Goal: Task Accomplishment & Management: Complete application form

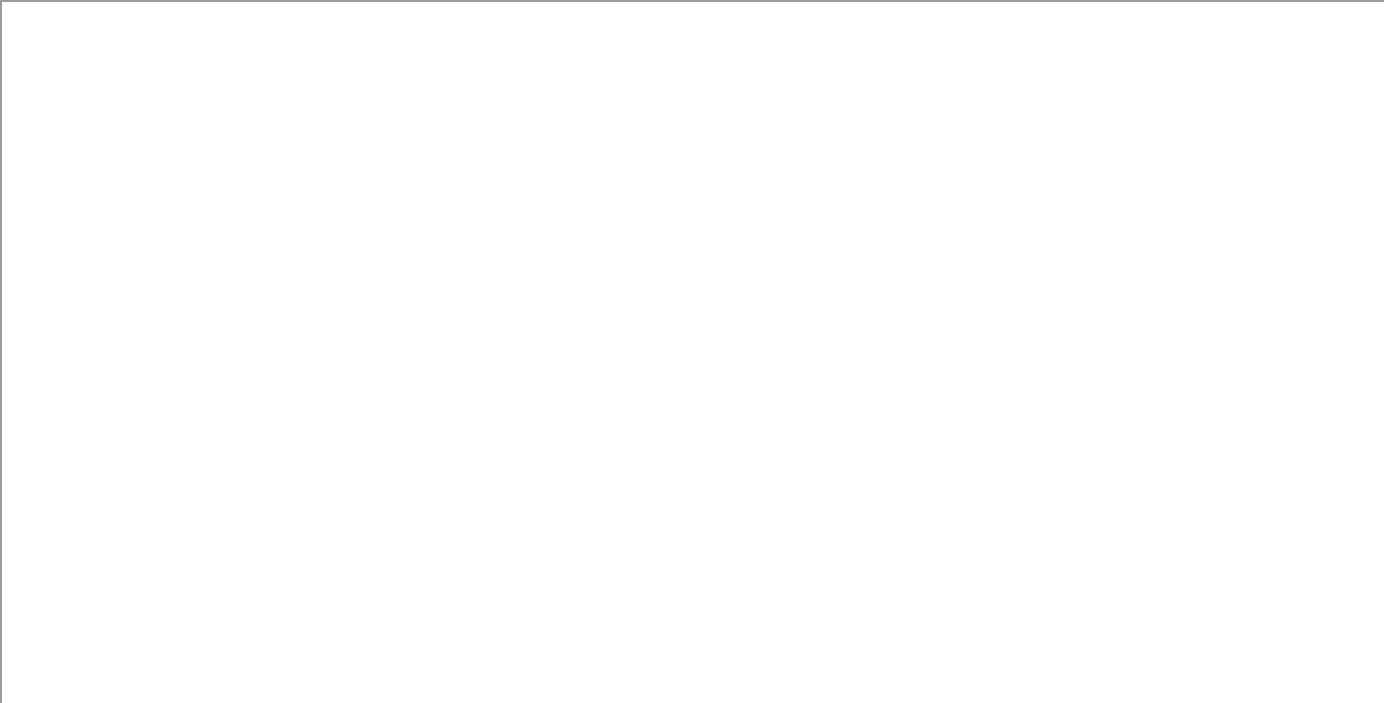
paste input "[US_EMPLOYER_IDENTIFICATION_NUMBER]"
type input "[US_EMPLOYER_IDENTIFICATION_NUMBER]"
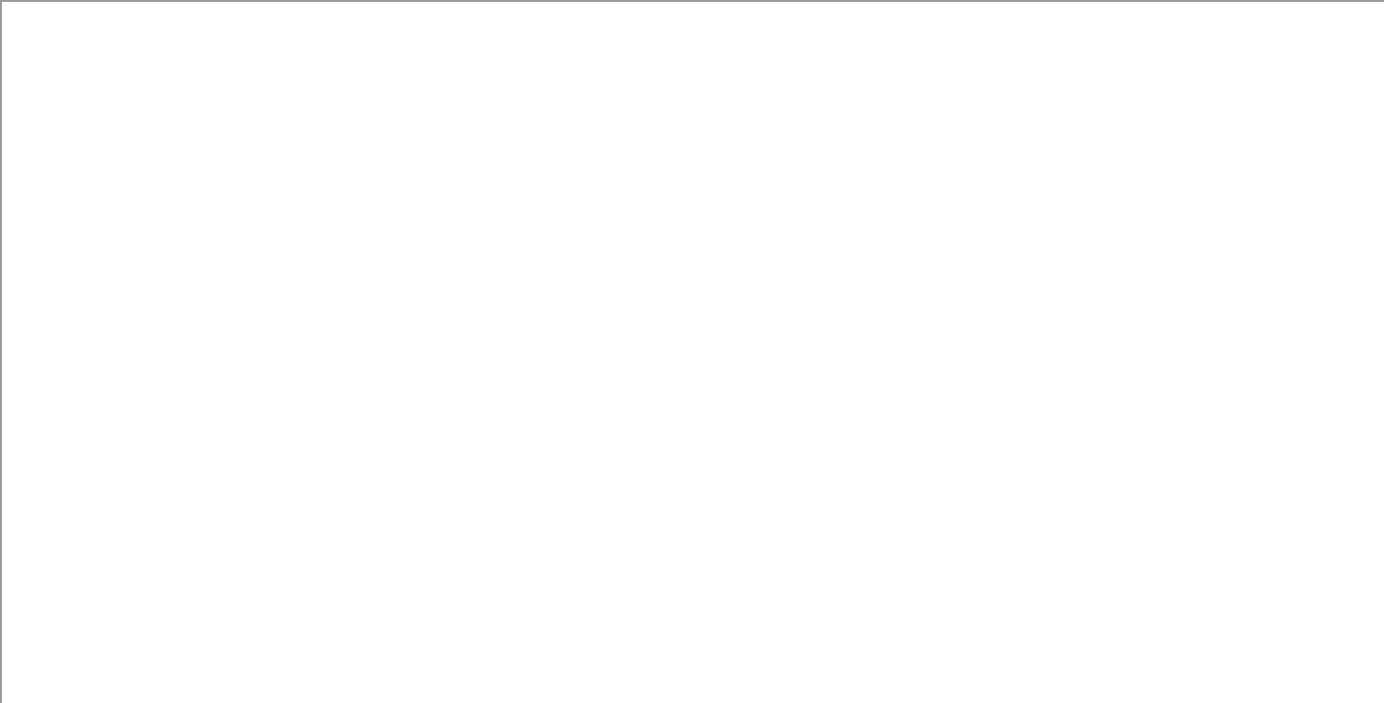
type input "Holy"
type input "H"
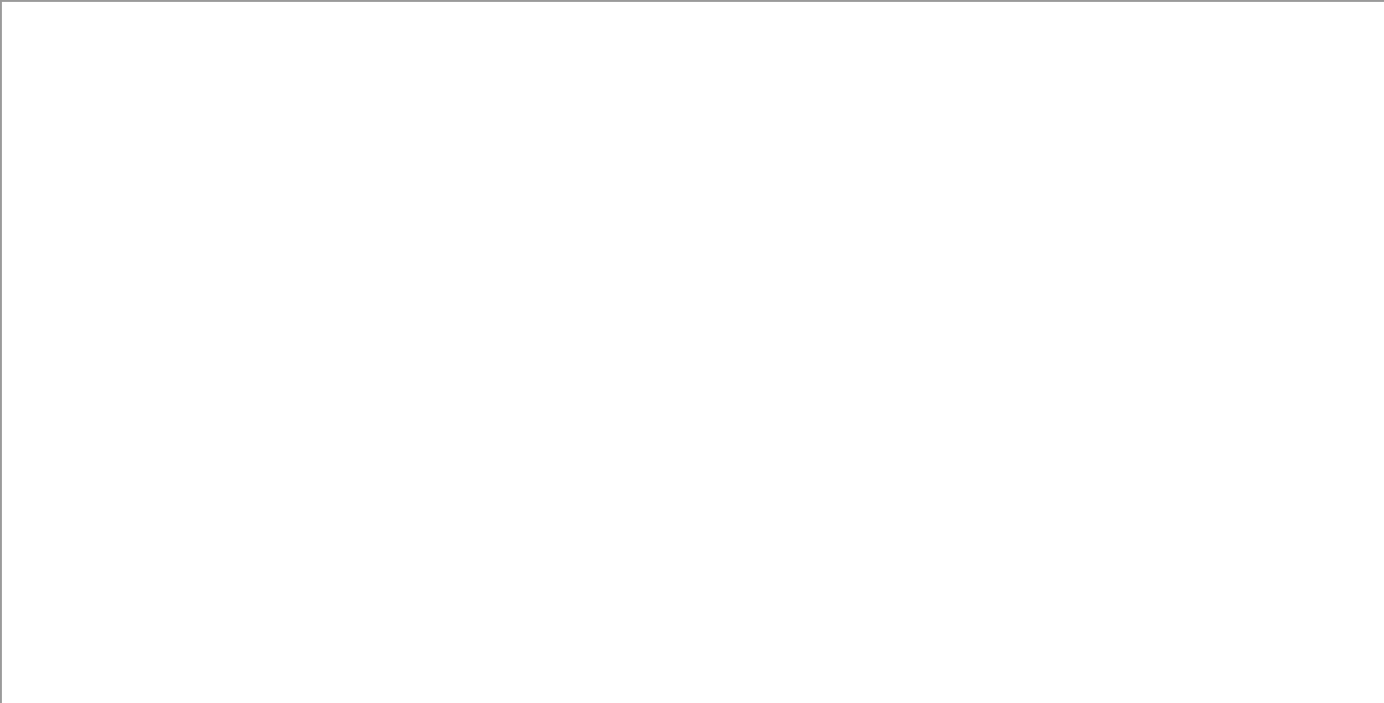
type input "[DEMOGRAPHIC_DATA][GEOGRAPHIC_DATA][DEMOGRAPHIC_DATA]"
paste input "[US_EMPLOYER_IDENTIFICATION_NUMBER]"
type input "[US_EMPLOYER_IDENTIFICATION_NUMBER]"
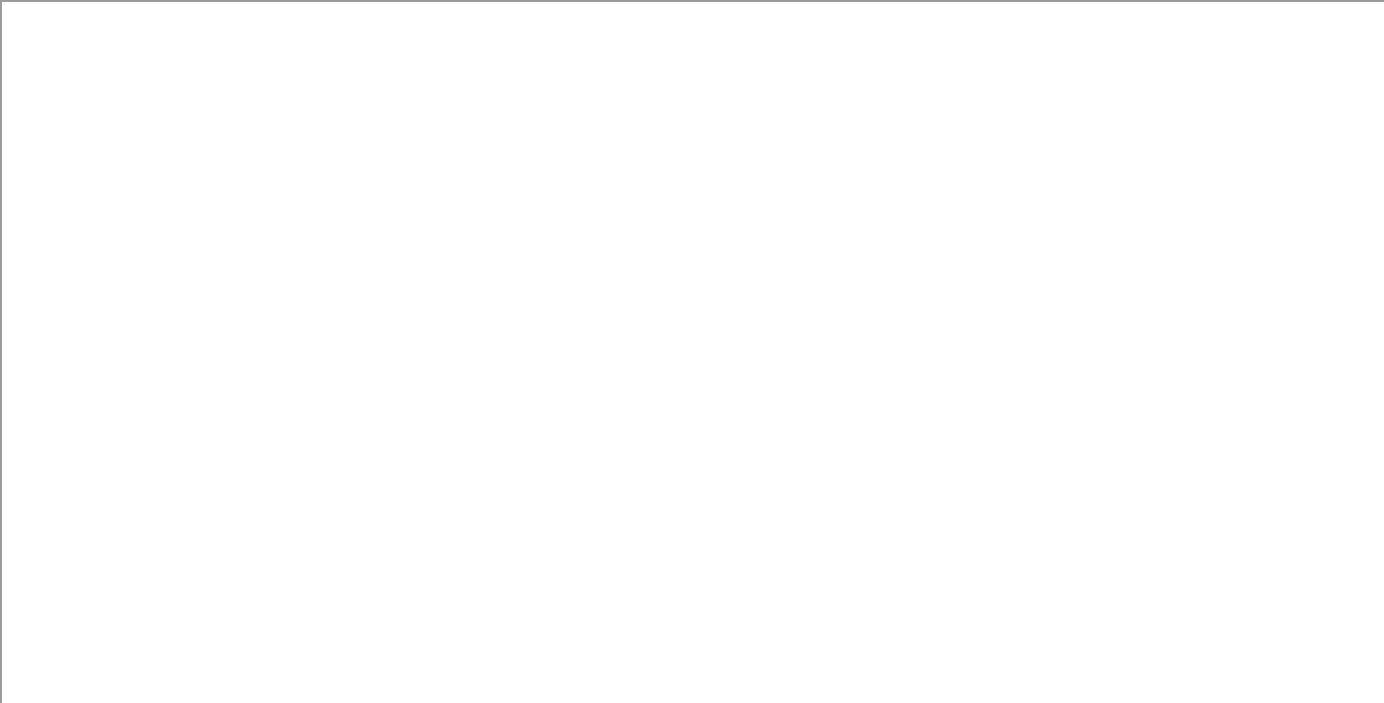
type input "97217"
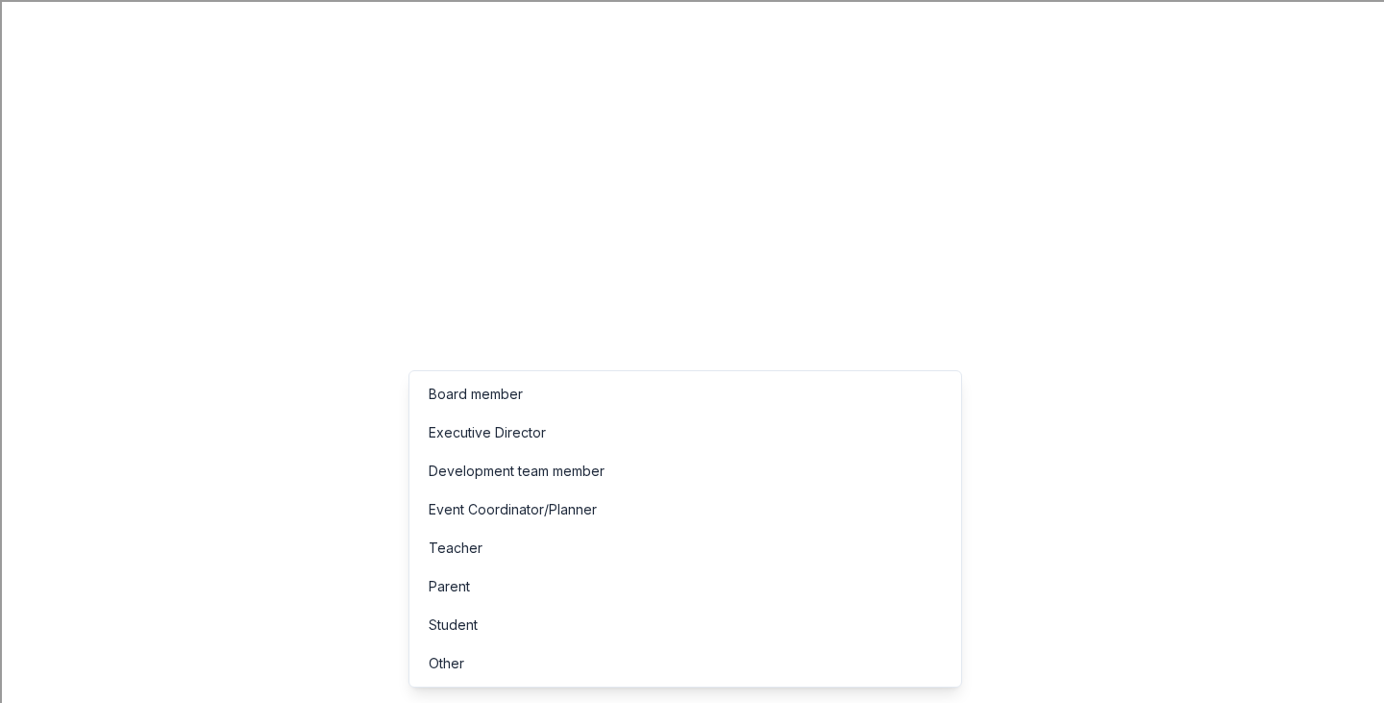
click at [739, 483] on div "Development team member" at bounding box center [685, 471] width 544 height 38
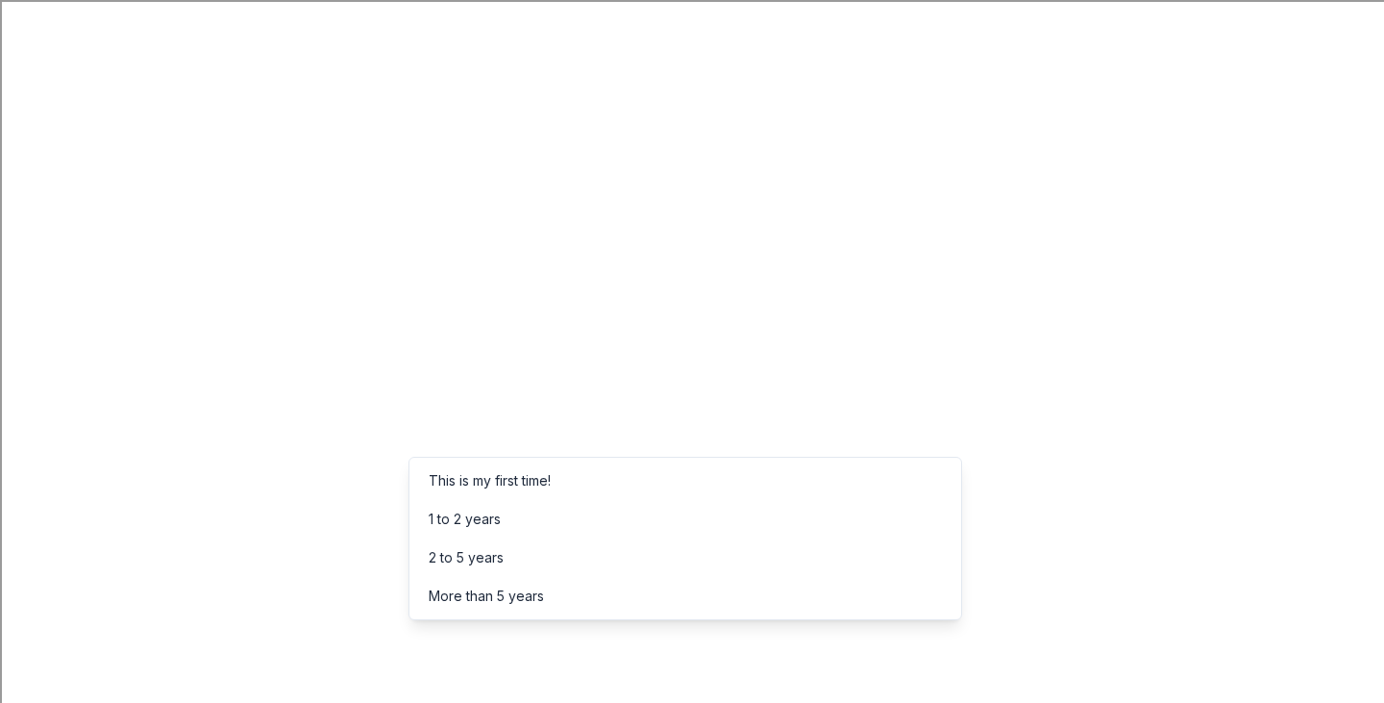
click at [740, 558] on div "2 to 5 years" at bounding box center [685, 557] width 544 height 38
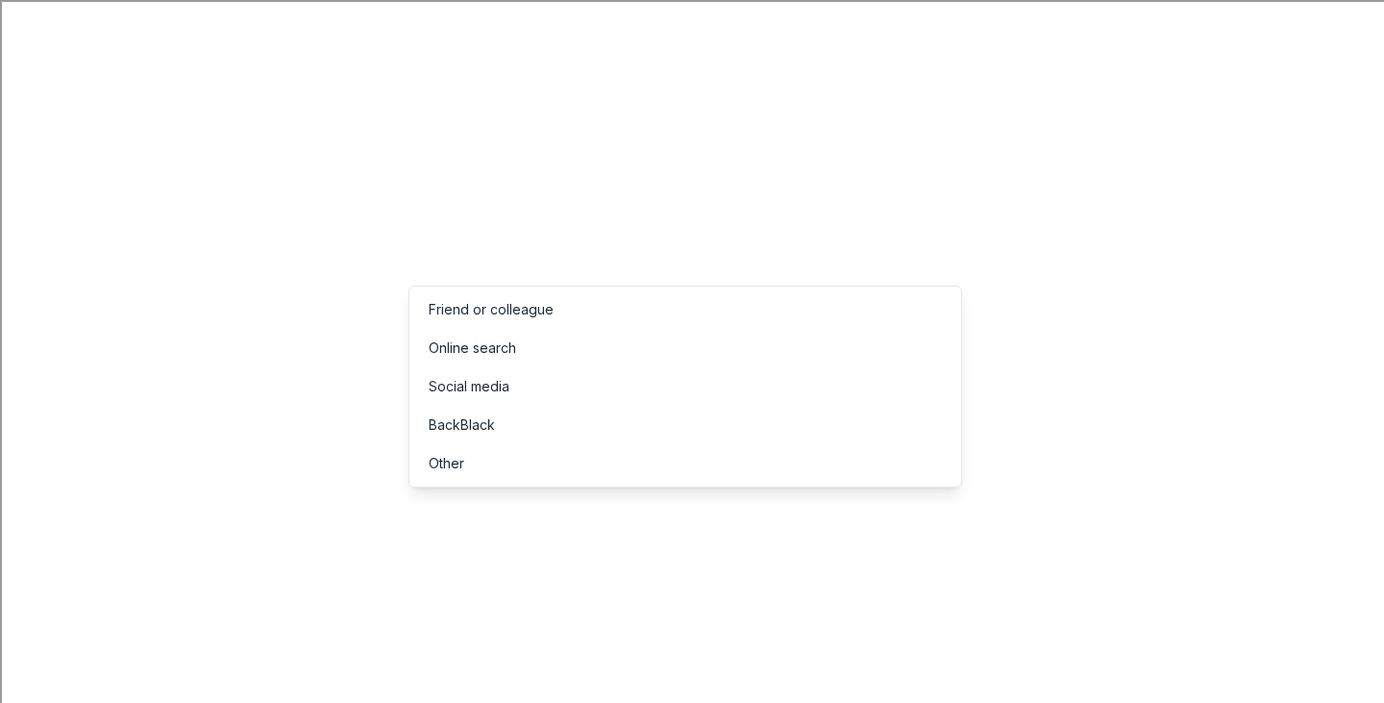
click at [703, 321] on div "Friend or colleague" at bounding box center [685, 309] width 544 height 38
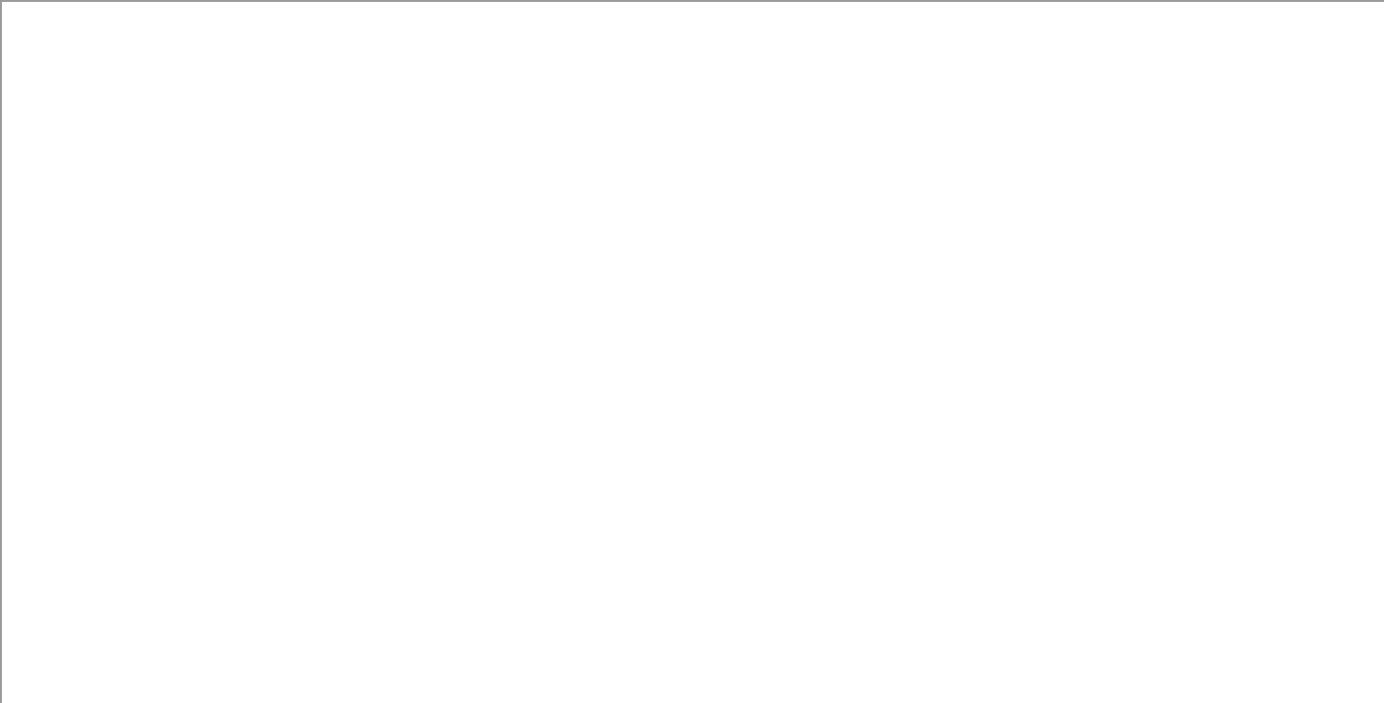
type input "[DEMOGRAPHIC_DATA][GEOGRAPHIC_DATA][DEMOGRAPHIC_DATA] Auction"
type input "200"
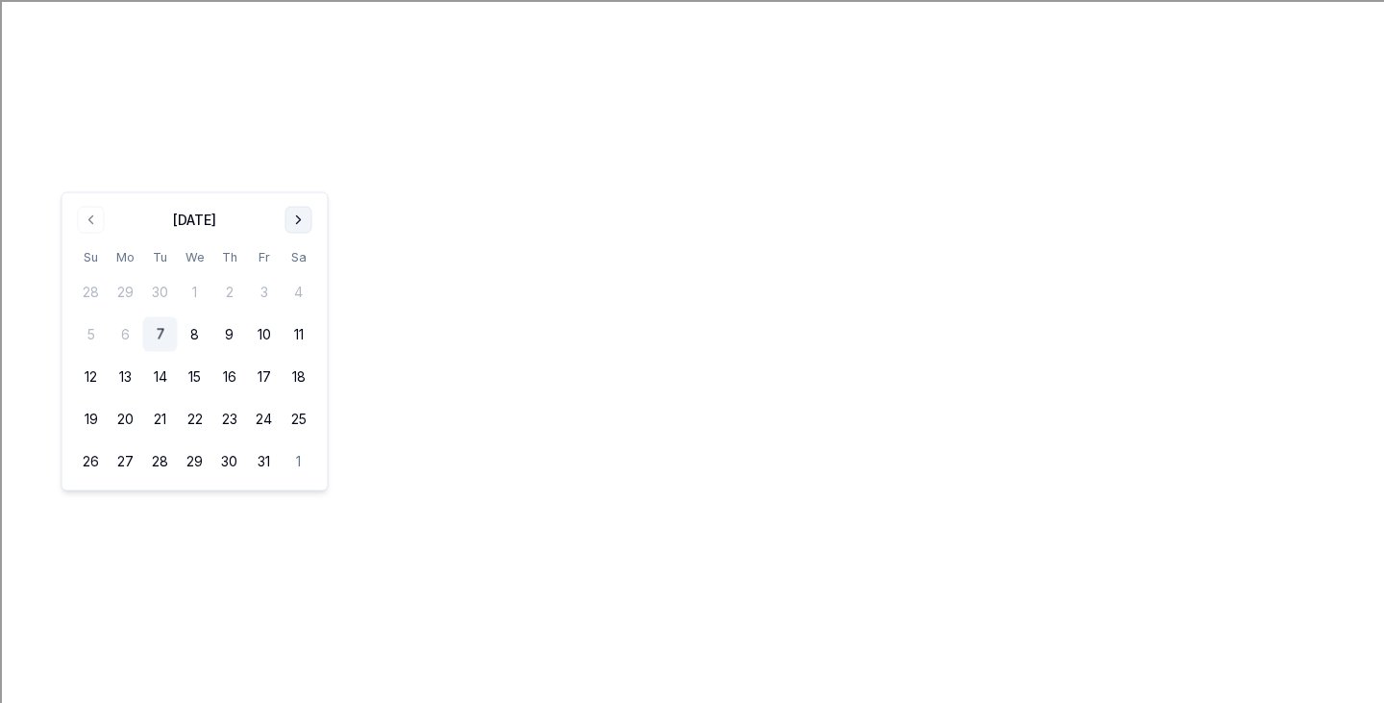
click at [296, 208] on button "Go to next month" at bounding box center [298, 220] width 27 height 27
click at [296, 208] on th "Sa" at bounding box center [299, 215] width 35 height 20
click at [289, 178] on button "Go to next month" at bounding box center [298, 177] width 27 height 27
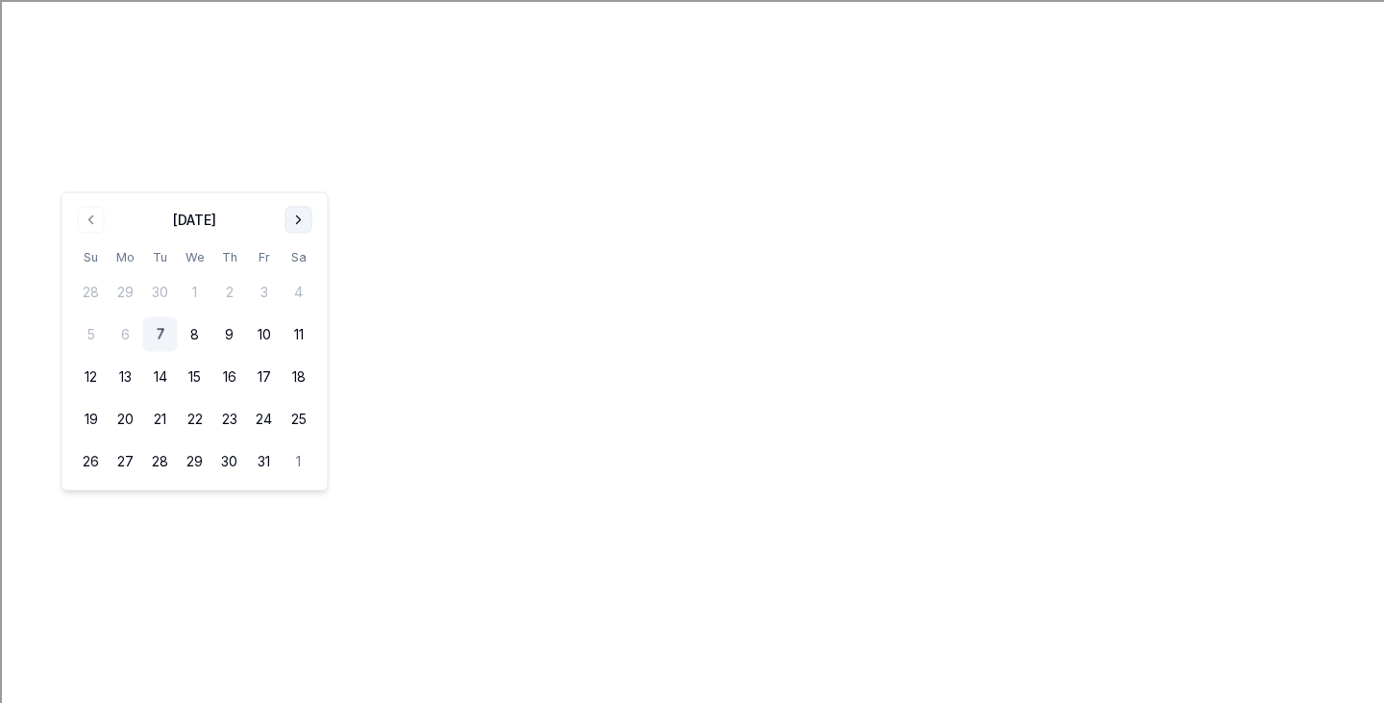
click at [303, 214] on button "Go to next month" at bounding box center [298, 220] width 27 height 27
click at [303, 214] on th "Sa" at bounding box center [299, 215] width 35 height 20
click at [295, 187] on button "Go to next month" at bounding box center [298, 177] width 27 height 27
click at [298, 222] on button "Go to next month" at bounding box center [298, 220] width 27 height 27
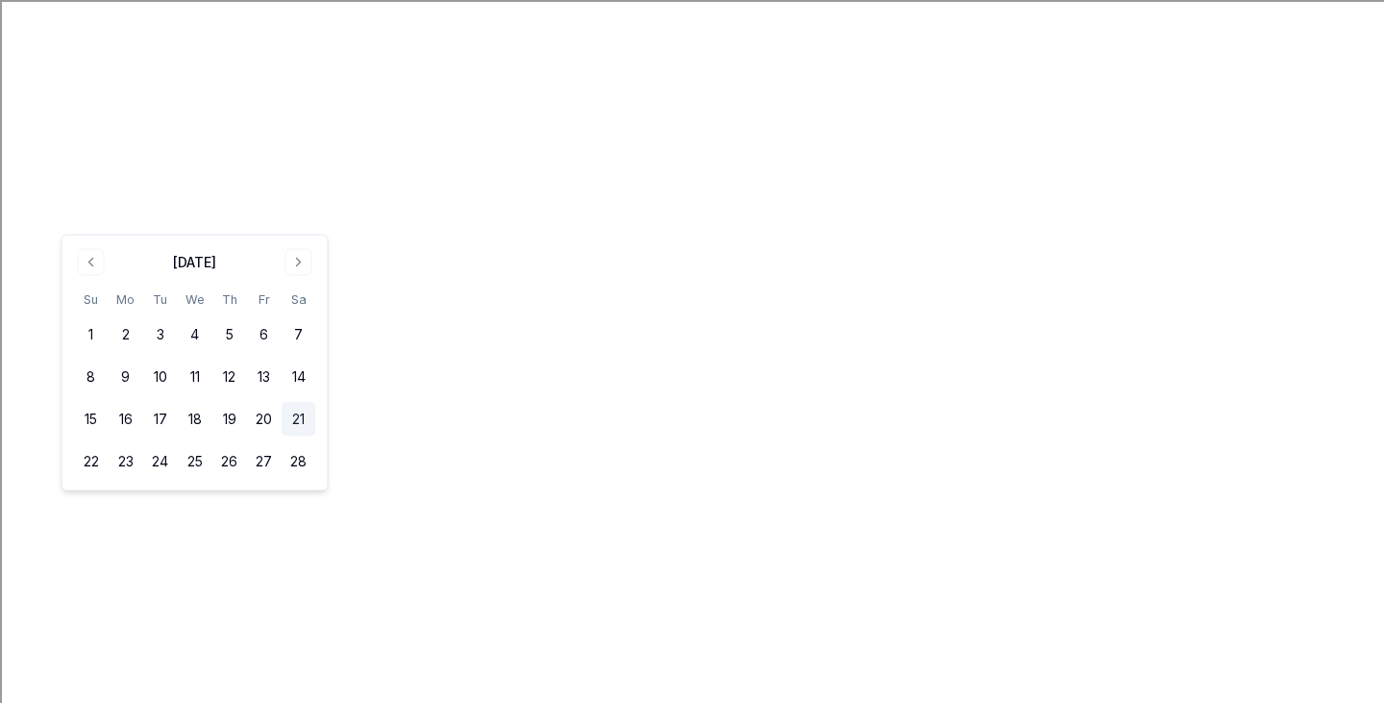
click at [290, 423] on button "21" at bounding box center [299, 419] width 35 height 35
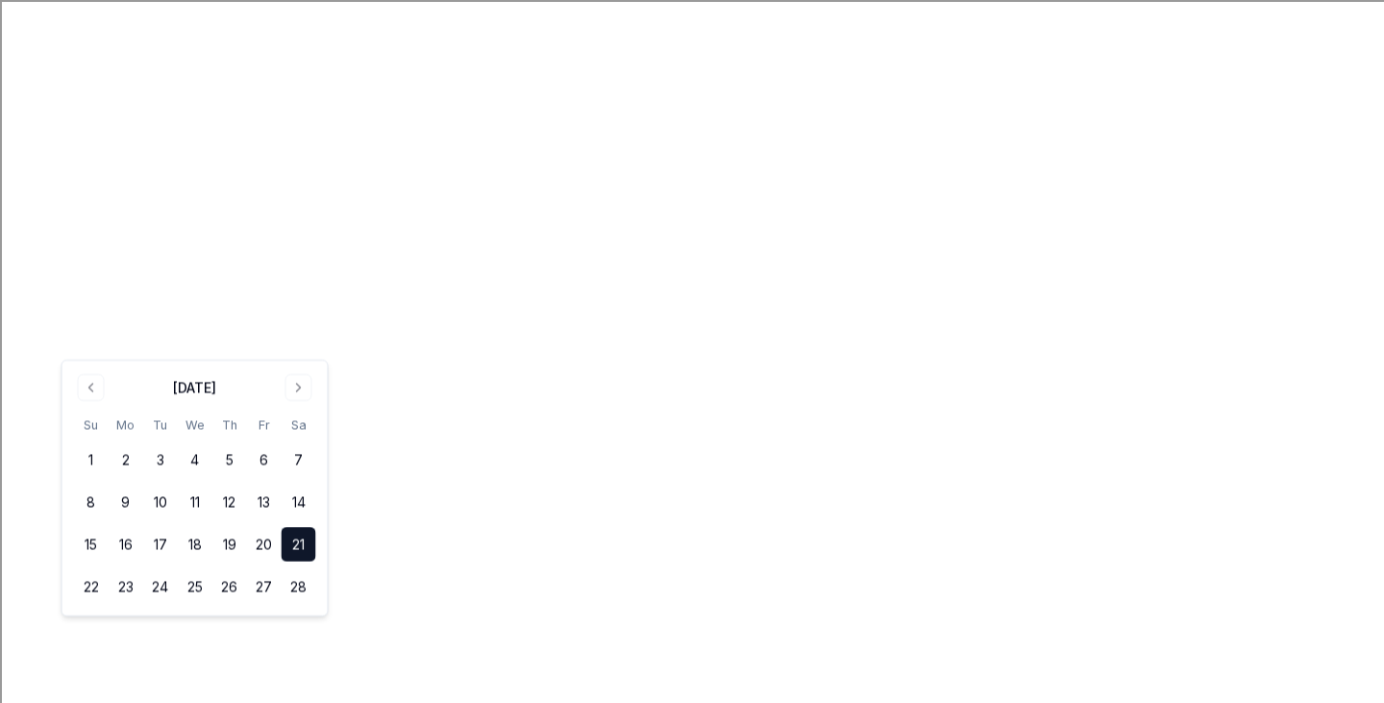
scroll to position [178, 0]
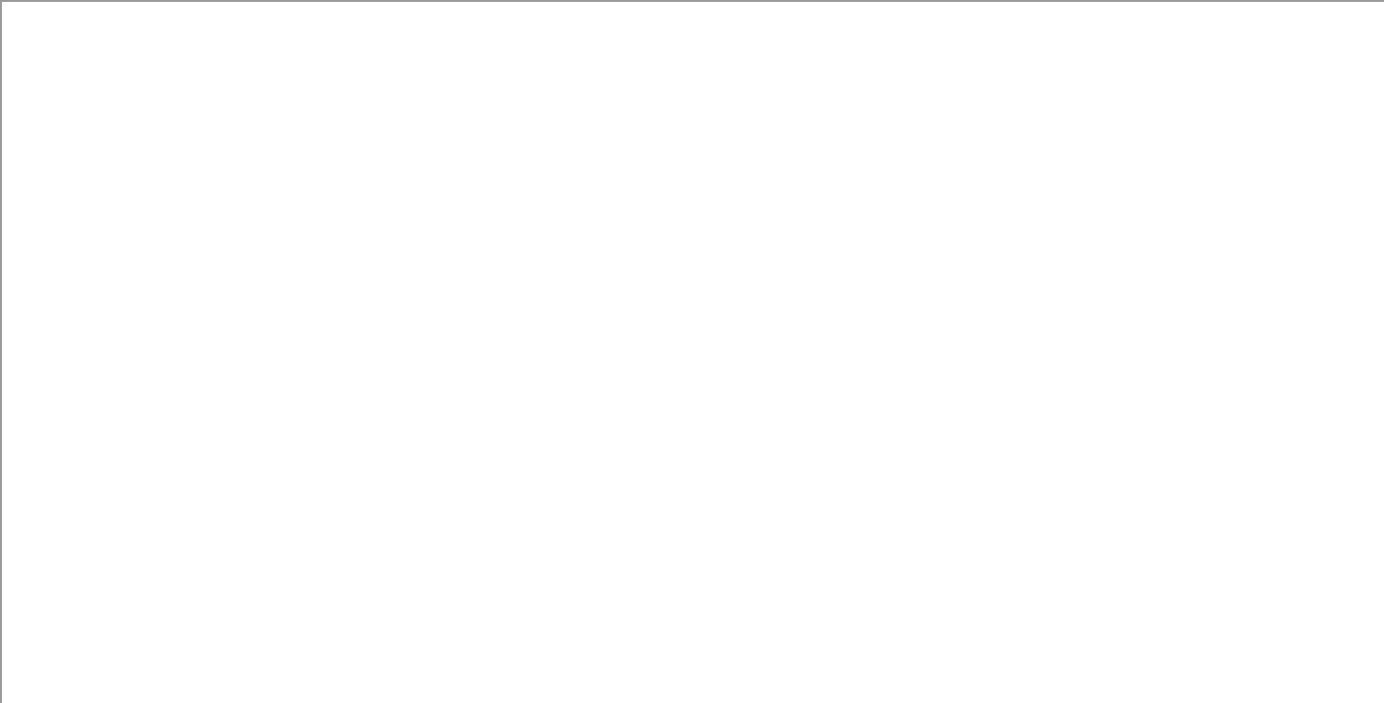
drag, startPoint x: 241, startPoint y: 345, endPoint x: 255, endPoint y: 416, distance: 72.4
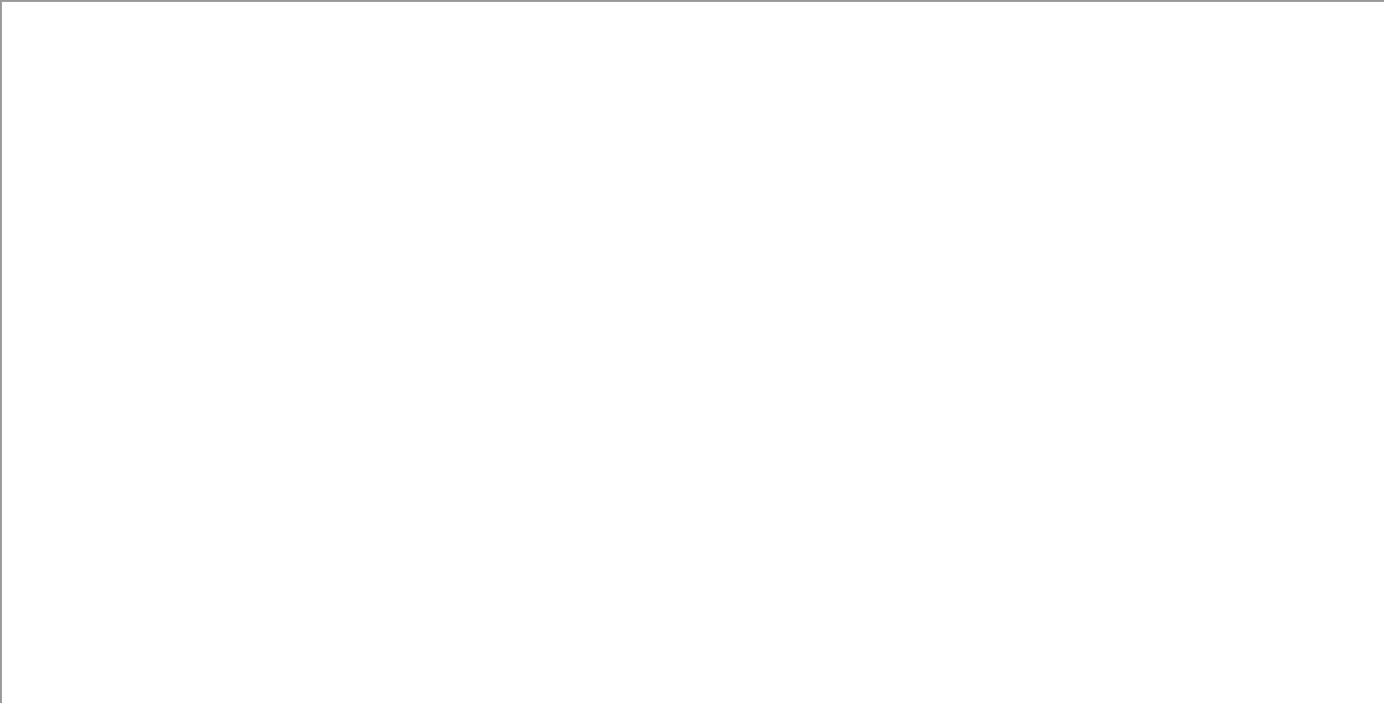
scroll to position [0, 0]
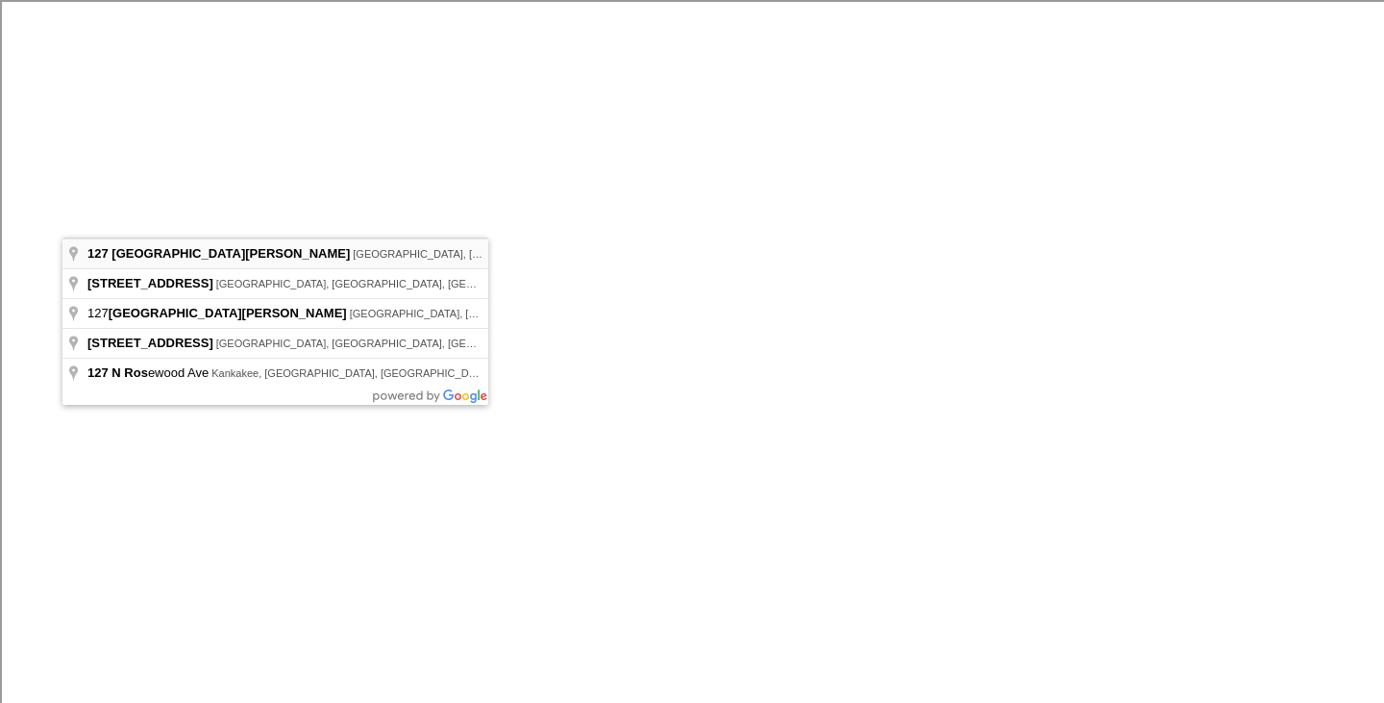
type input "[STREET_ADDRESS][PERSON_NAME]"
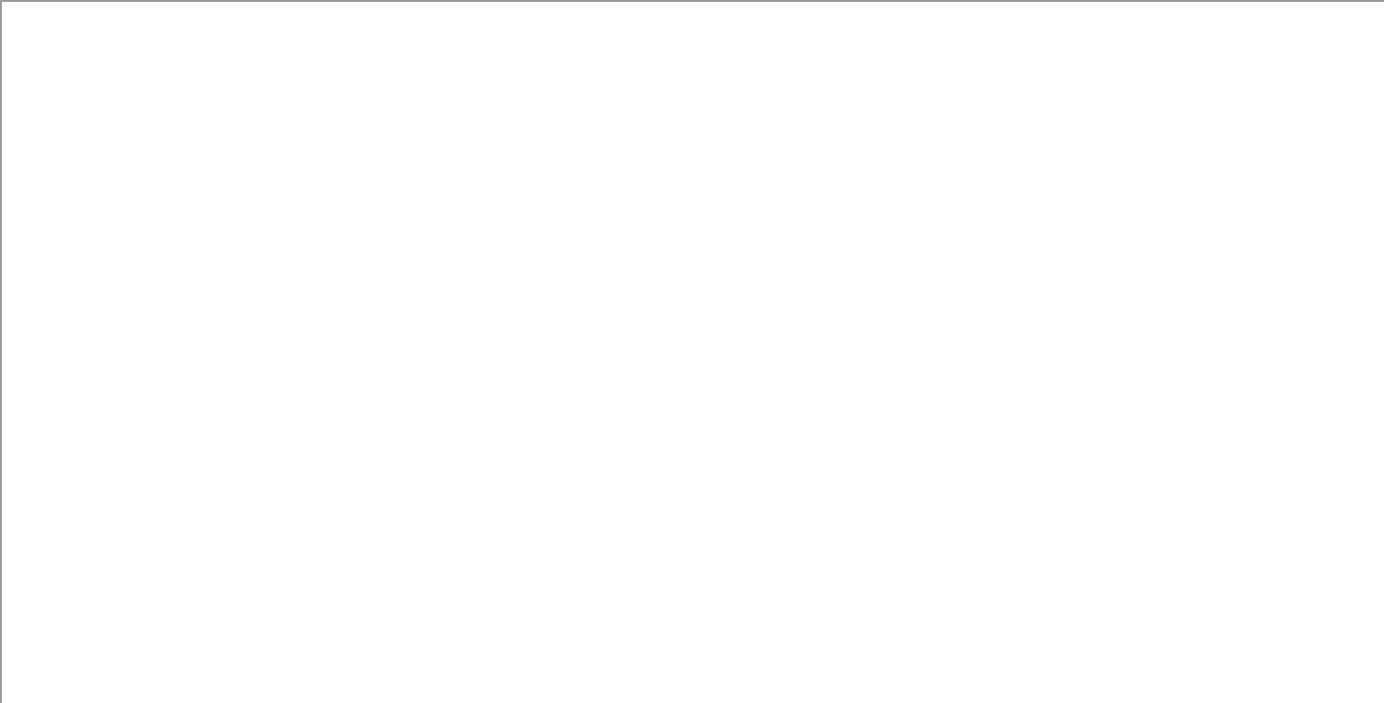
paste textarea "Support [DEMOGRAPHIC_DATA][GEOGRAPHIC_DATA][DEMOGRAPHIC_DATA]'s 2026 Annual Auc…"
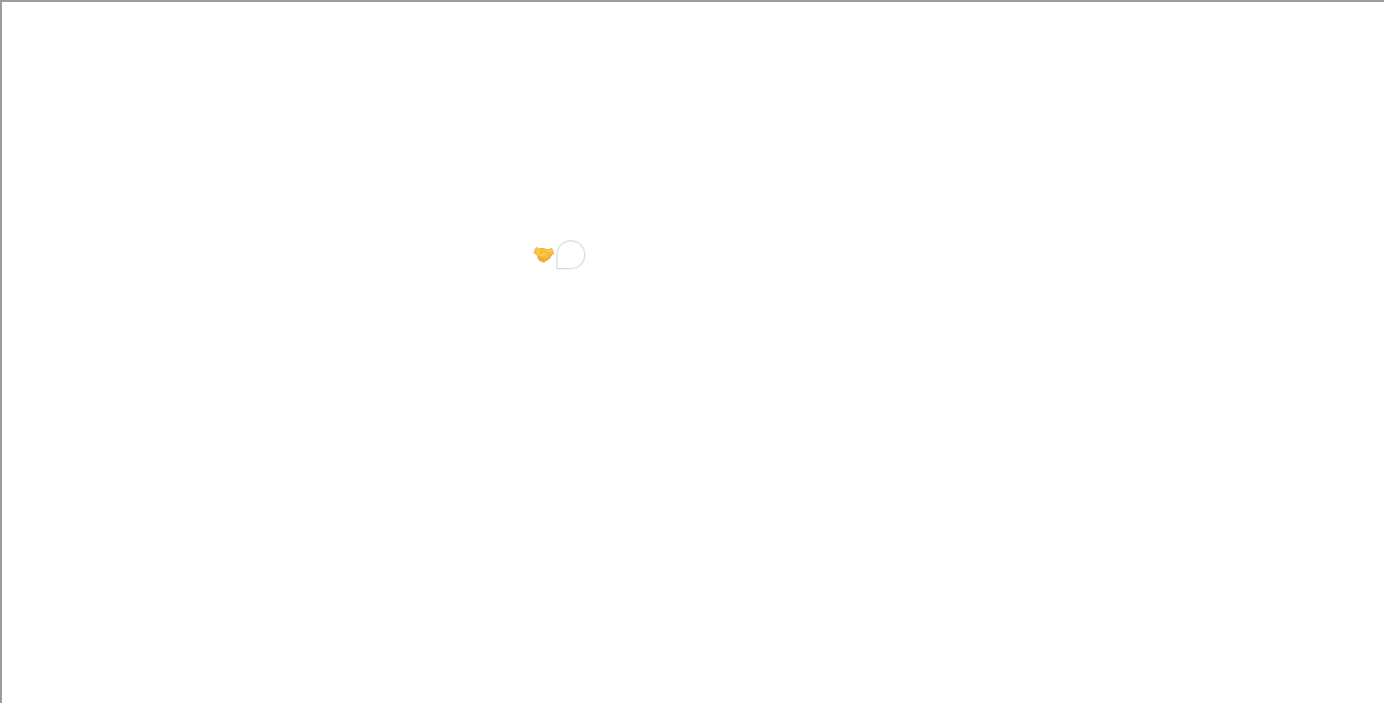
type textarea "Support [DEMOGRAPHIC_DATA][GEOGRAPHIC_DATA][DEMOGRAPHIC_DATA]'s 2026 Annual Auc…"
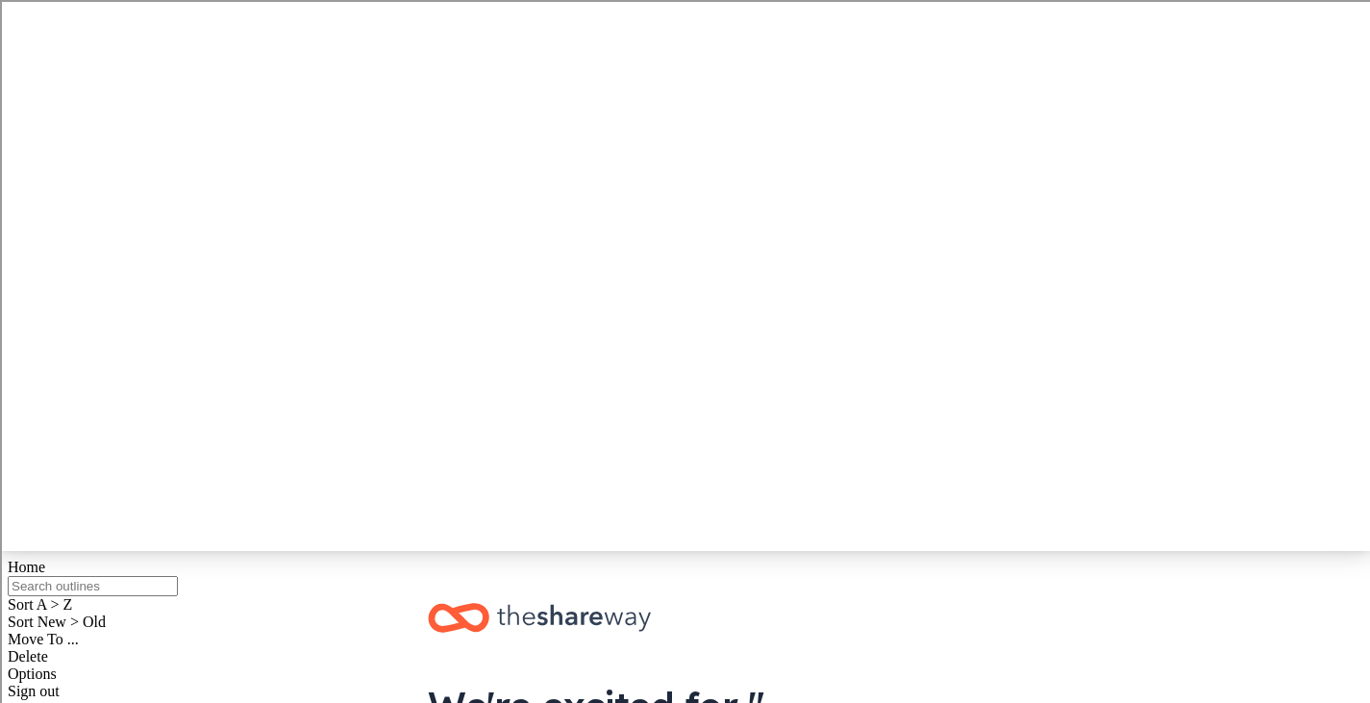
scroll to position [188, 0]
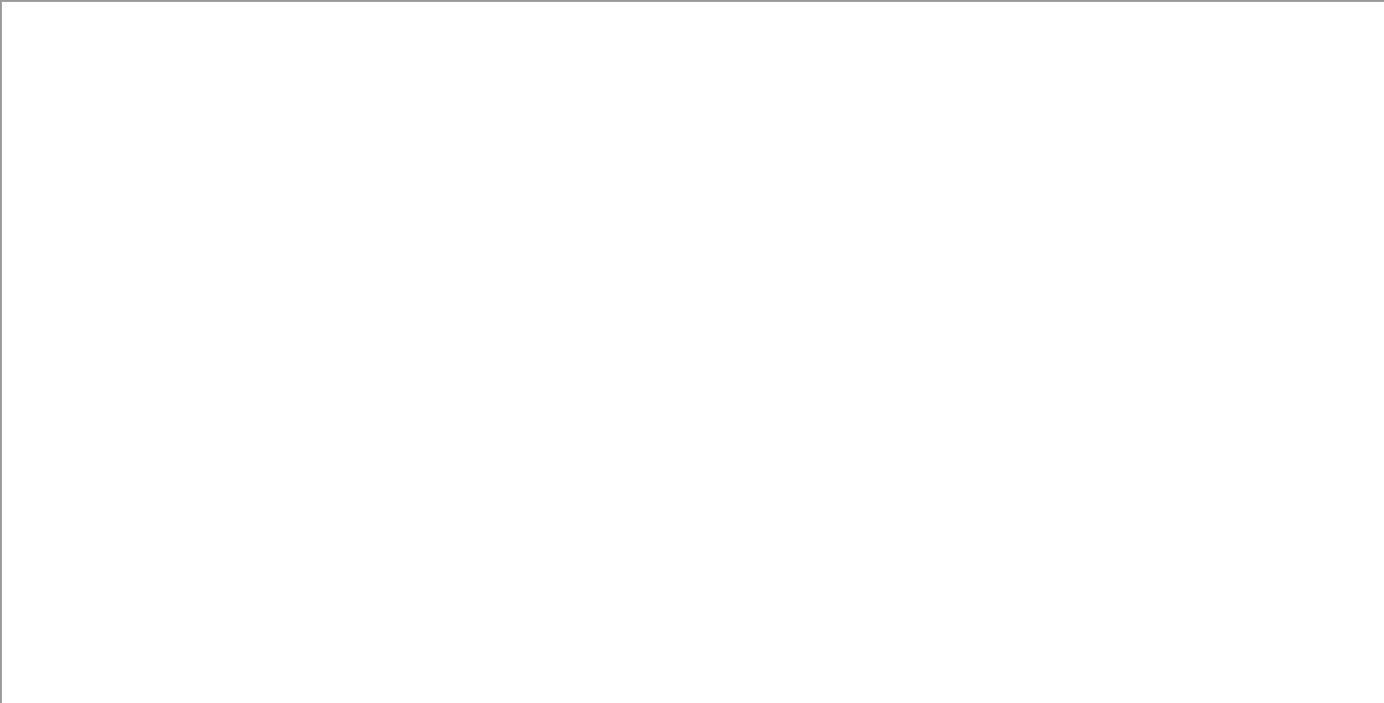
scroll to position [210, 0]
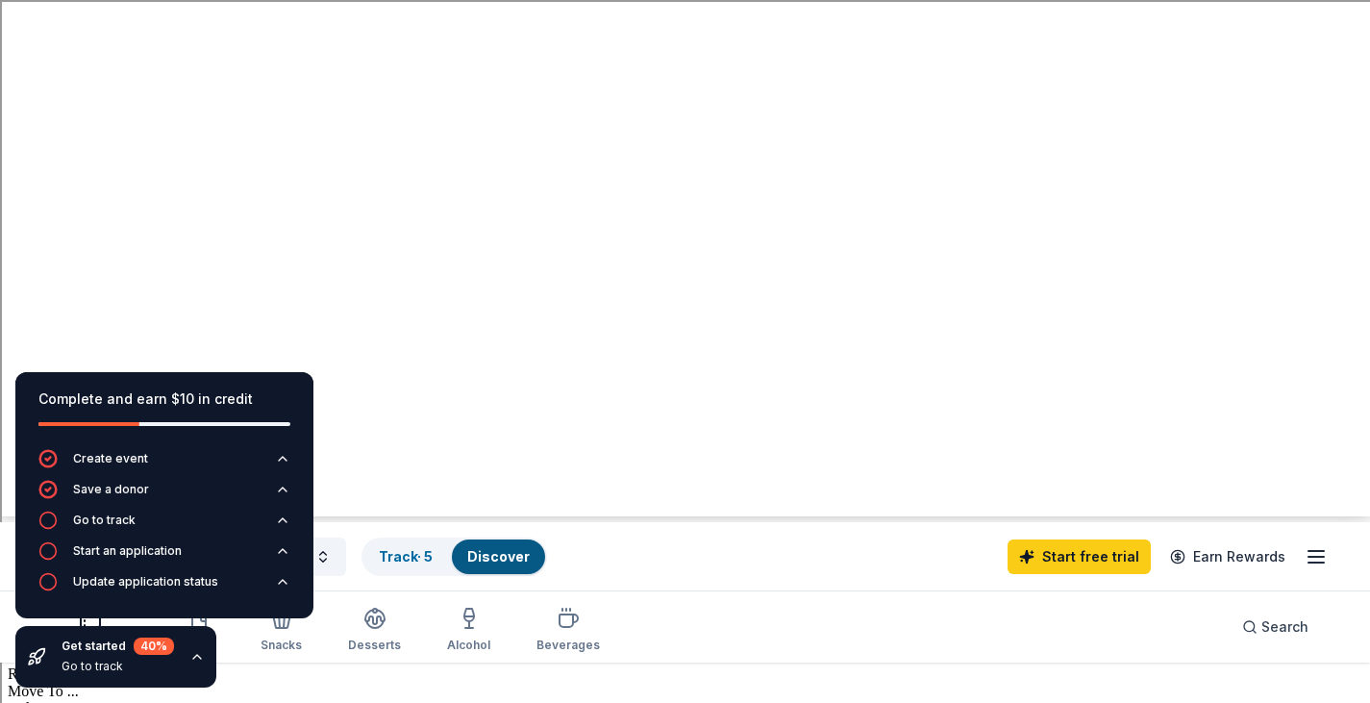
scroll to position [187, 0]
click at [112, 518] on div "Go to track" at bounding box center [104, 519] width 62 height 15
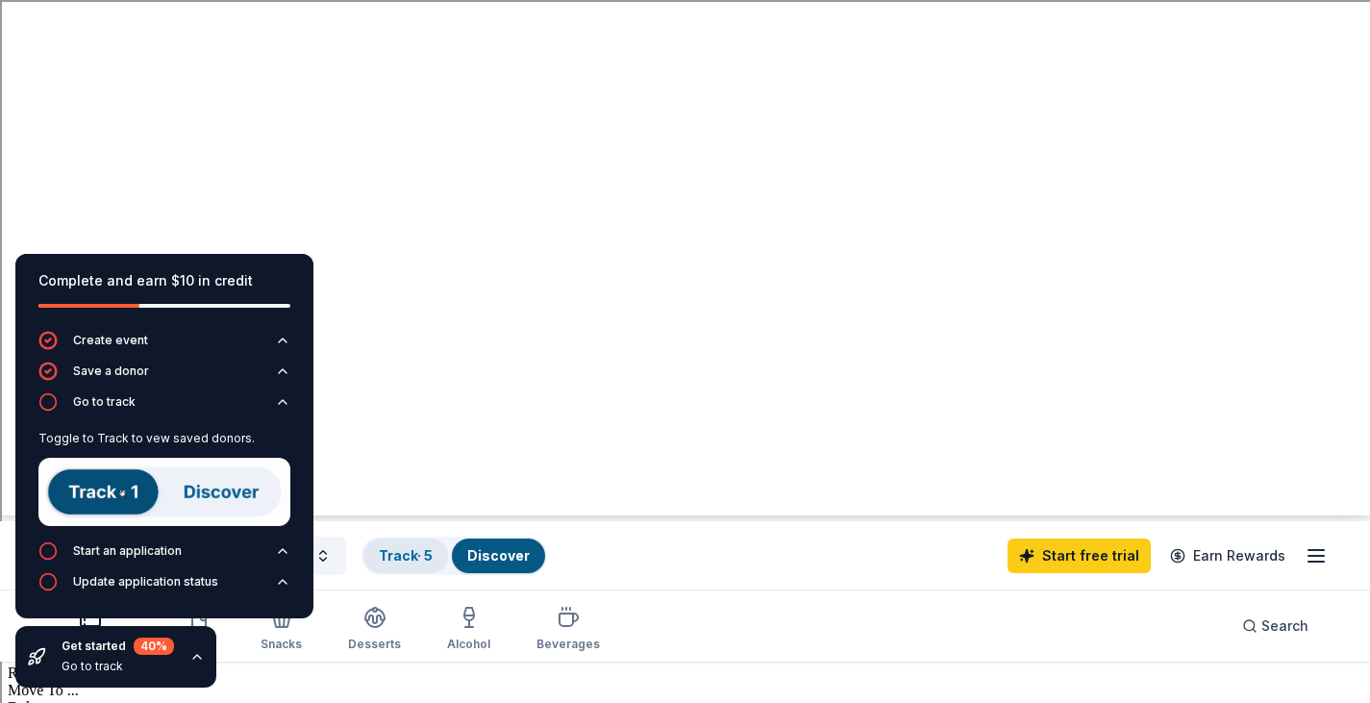
click at [397, 538] on div "Track · 5" at bounding box center [405, 555] width 85 height 35
click at [420, 547] on link "Track · 5" at bounding box center [406, 555] width 54 height 16
click at [414, 538] on div "Track · 5" at bounding box center [405, 555] width 85 height 35
click at [701, 590] on div "Auction & raffle Meals Snacks Desserts Alcohol Beverages Search" at bounding box center [684, 625] width 1277 height 71
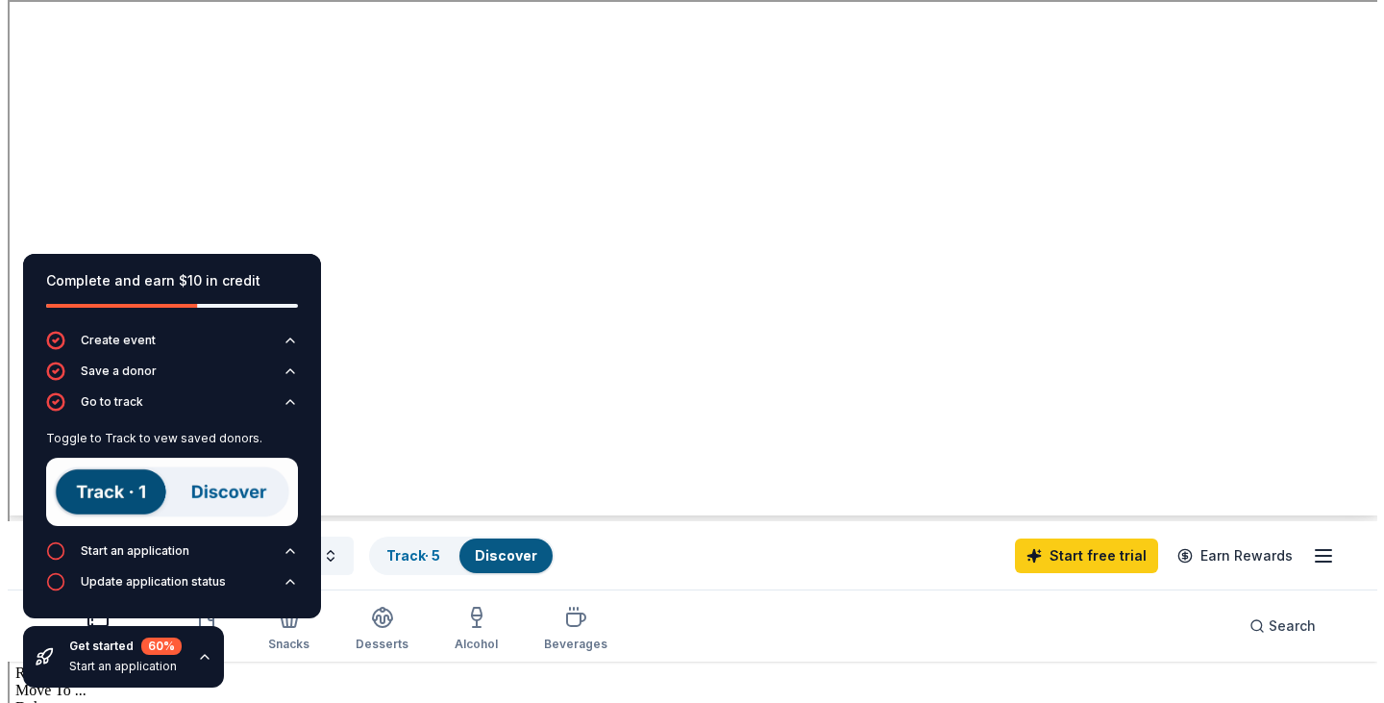
scroll to position [1, 0]
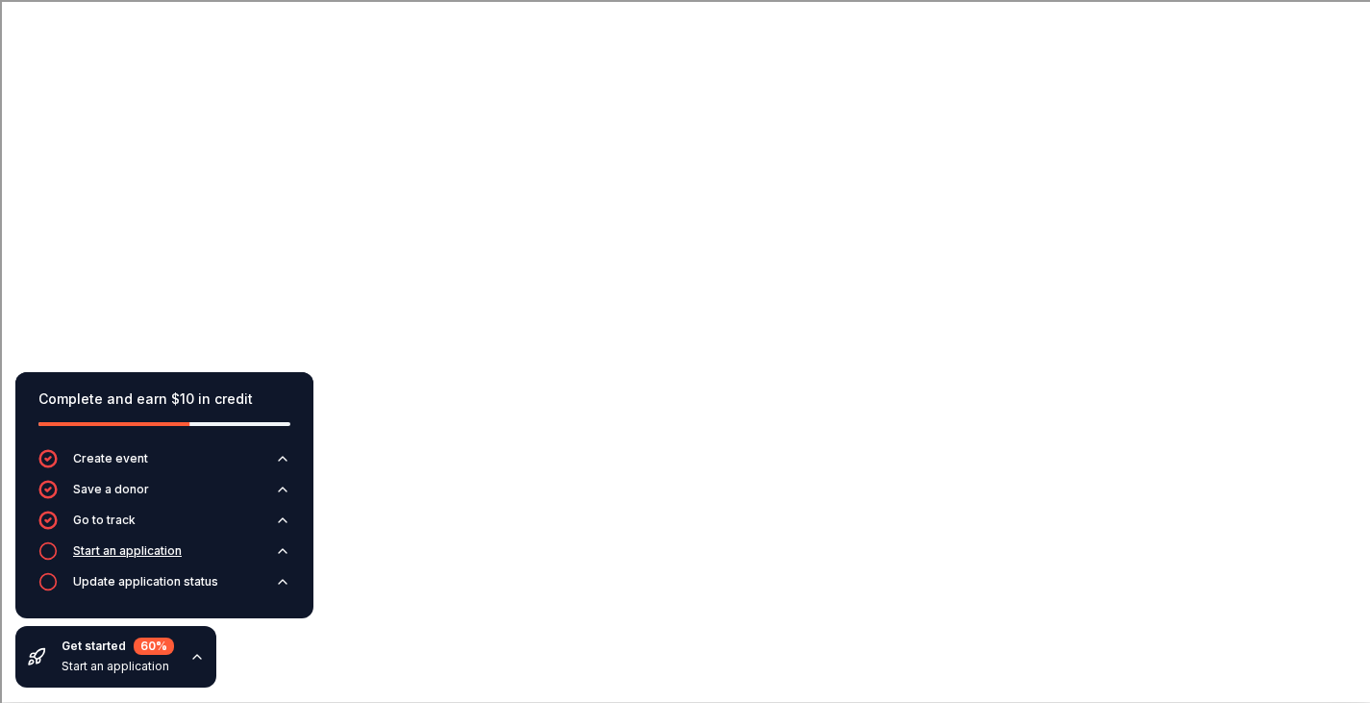
click at [173, 544] on div "Start an application" at bounding box center [127, 550] width 109 height 15
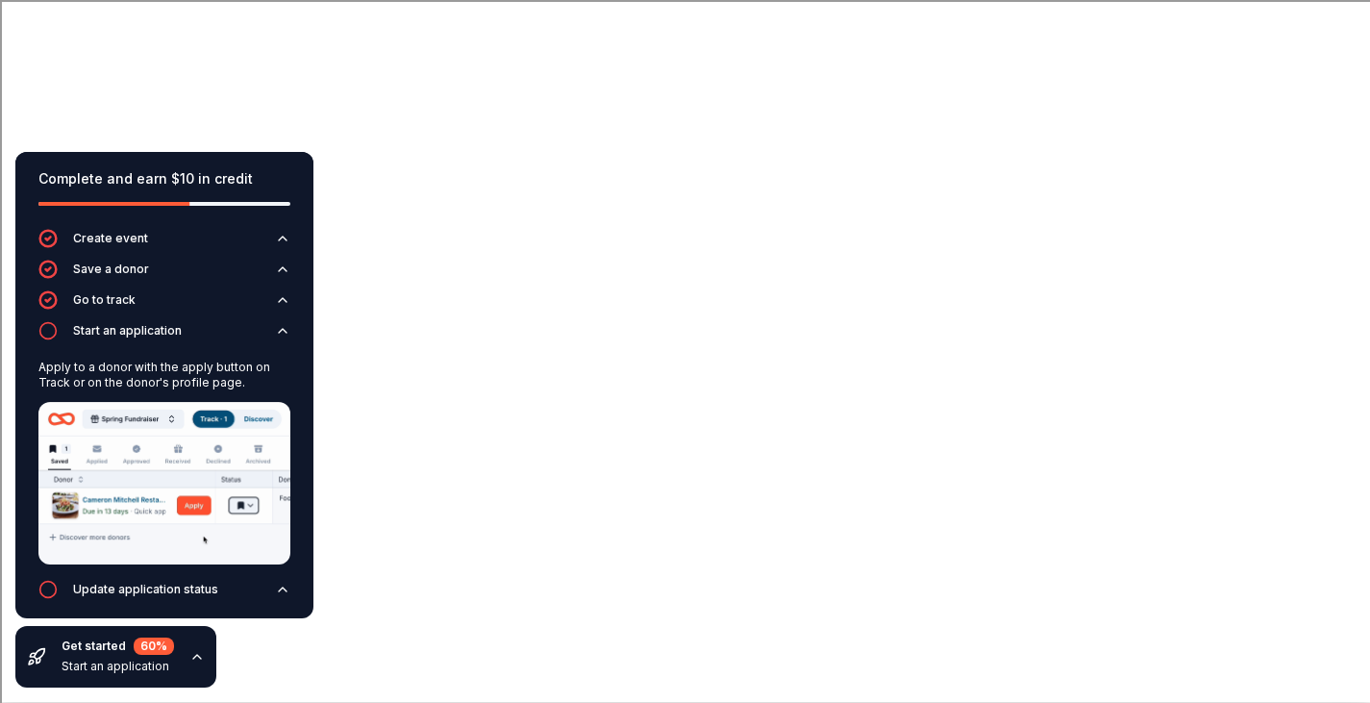
click at [275, 582] on icon "button" at bounding box center [282, 589] width 15 height 15
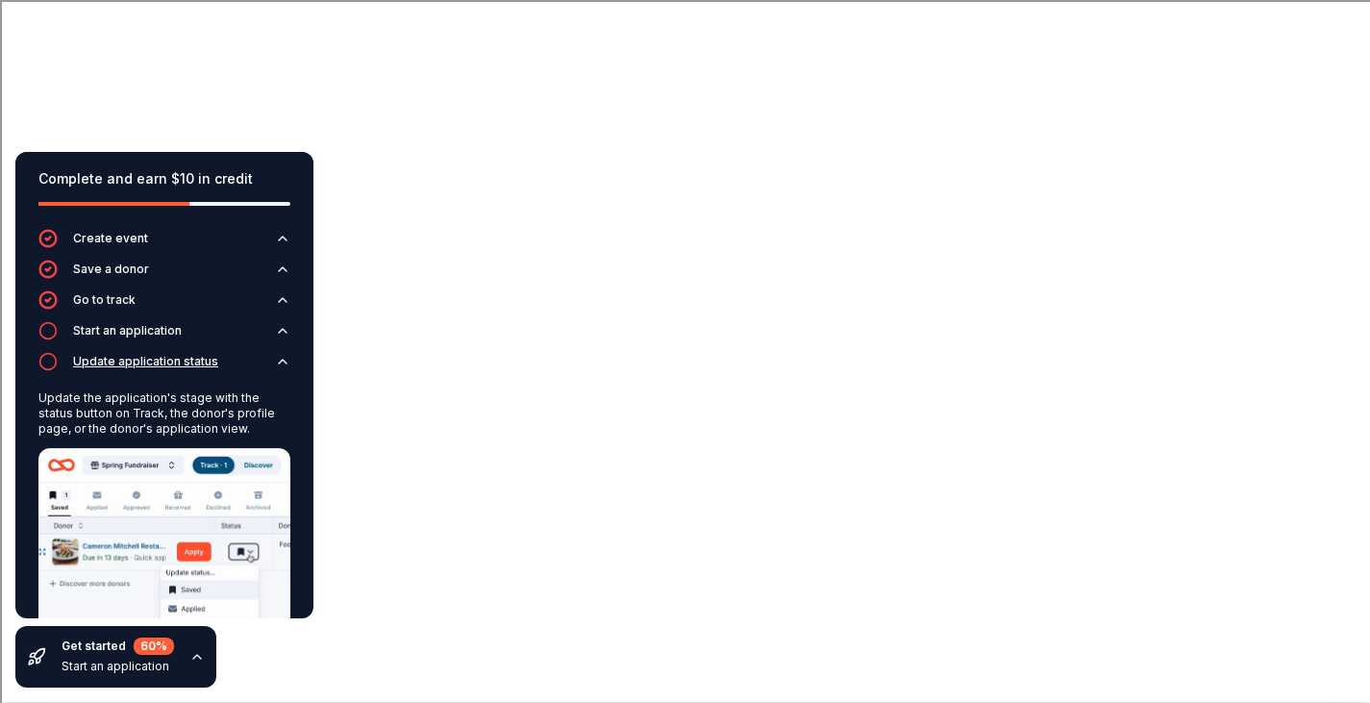
click at [271, 371] on button "Update application status" at bounding box center [164, 367] width 252 height 31
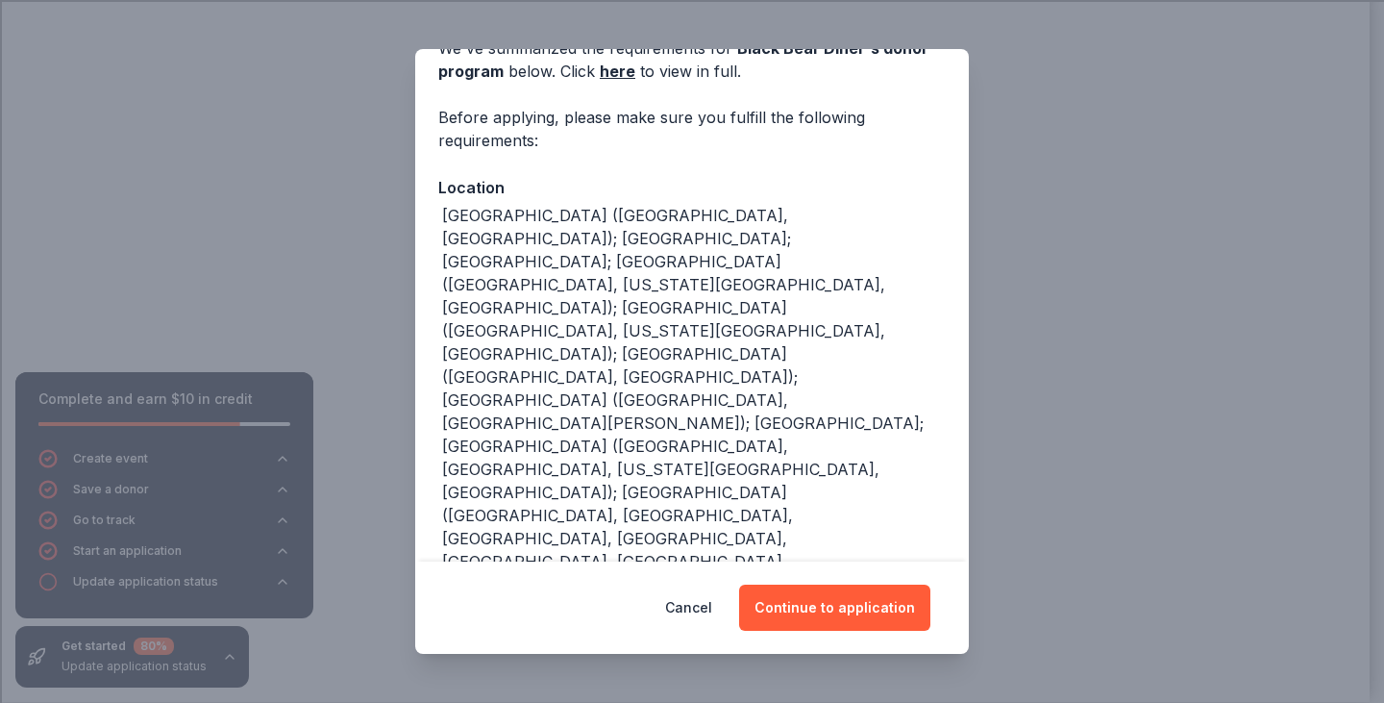
scroll to position [114, 0]
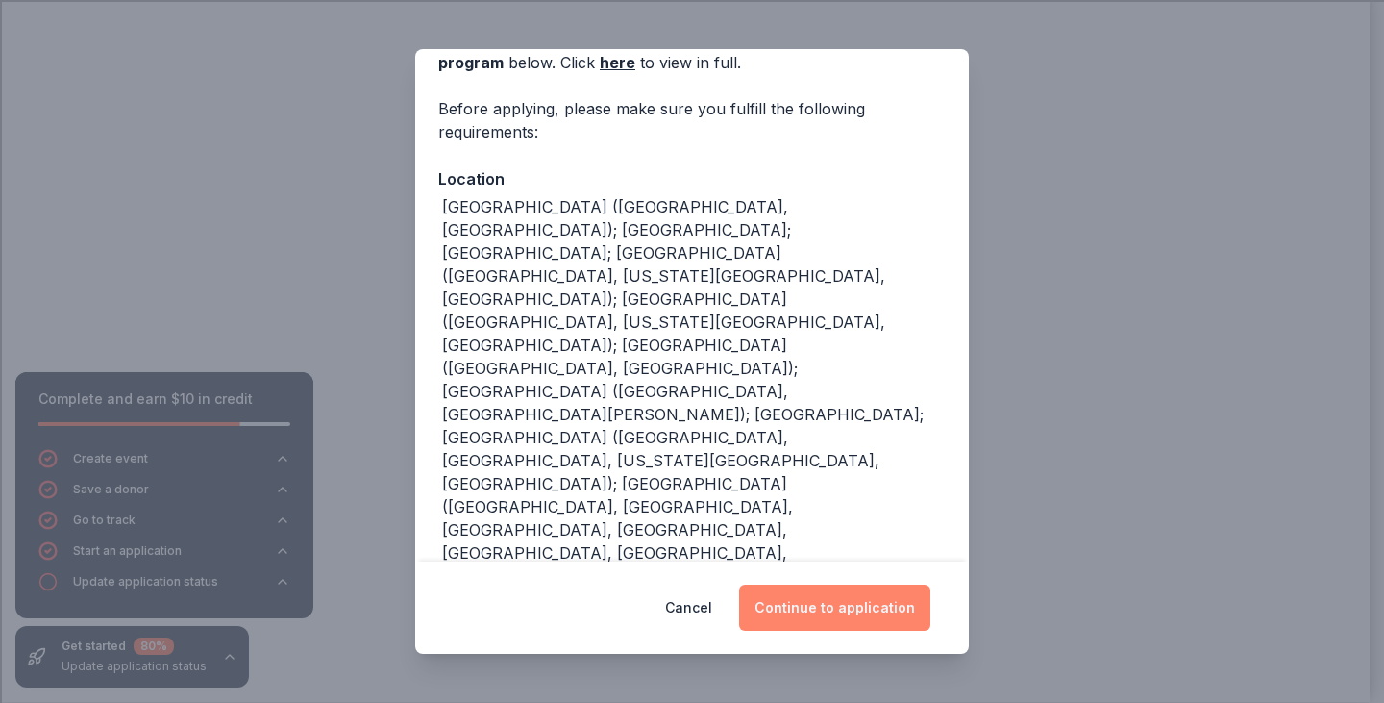
click at [846, 604] on button "Continue to application" at bounding box center [834, 607] width 191 height 46
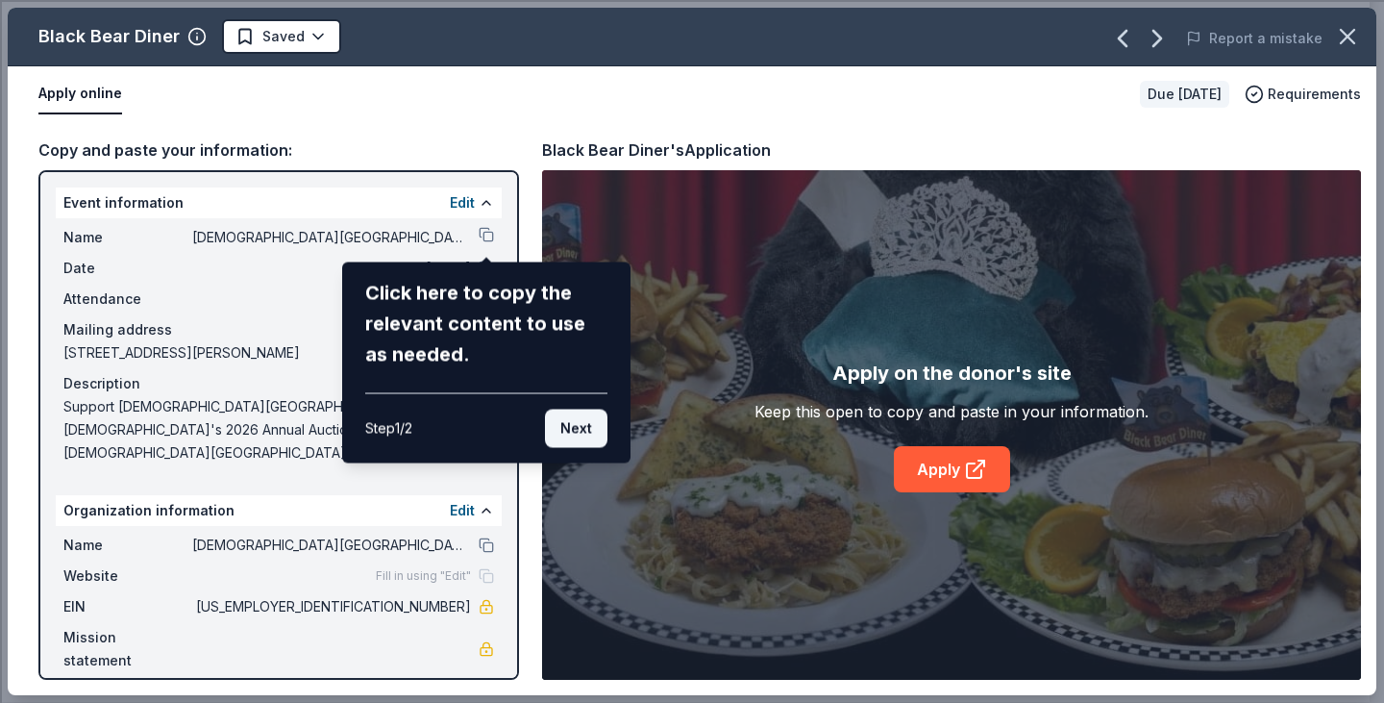
click at [588, 429] on button "Next" at bounding box center [576, 428] width 62 height 38
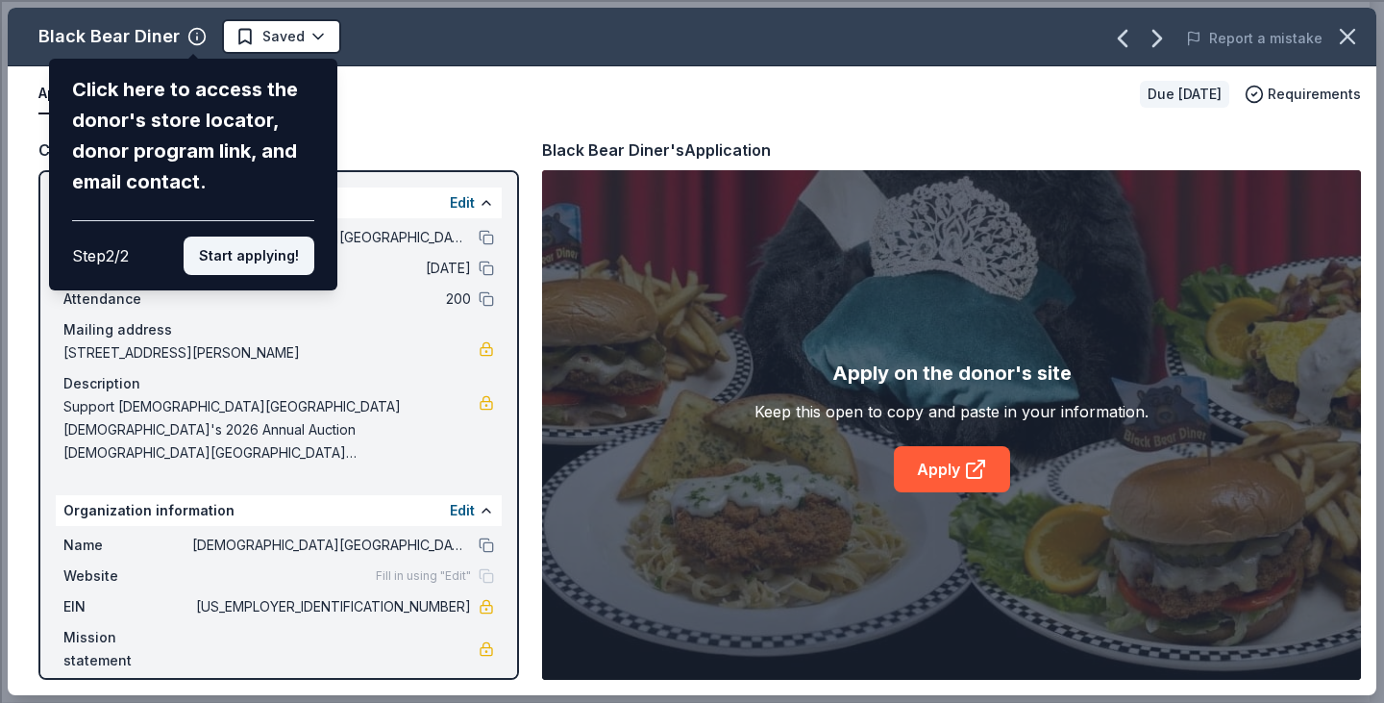
click at [237, 268] on button "Start applying!" at bounding box center [249, 255] width 131 height 38
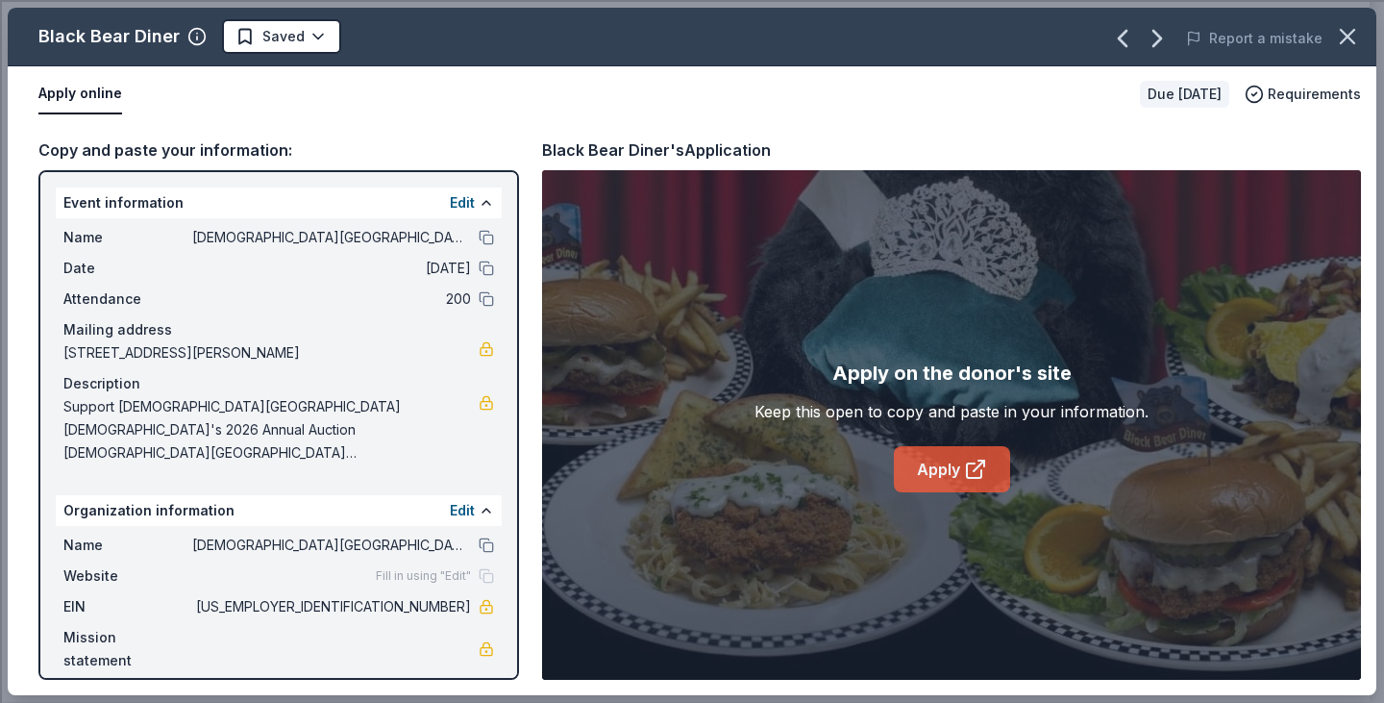
click at [933, 482] on link "Apply" at bounding box center [952, 469] width 116 height 46
click at [1353, 38] on icon "button" at bounding box center [1347, 36] width 27 height 27
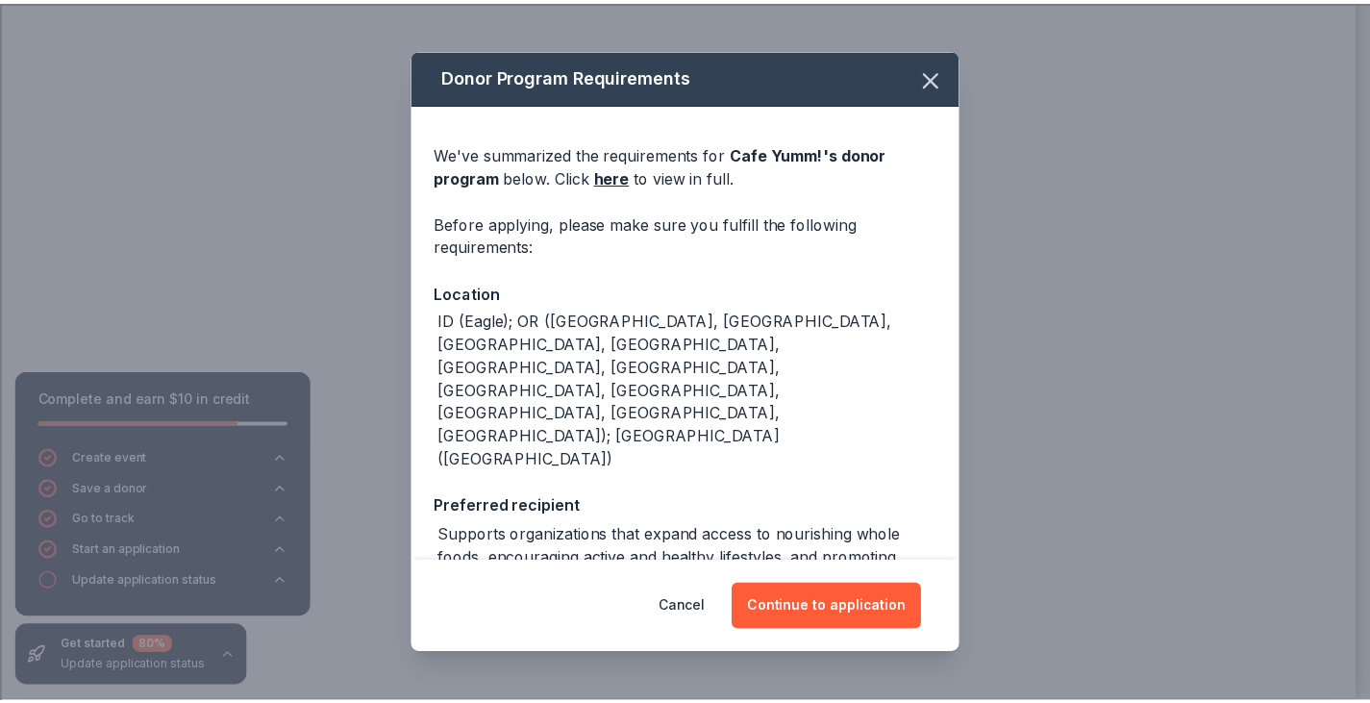
scroll to position [116, 0]
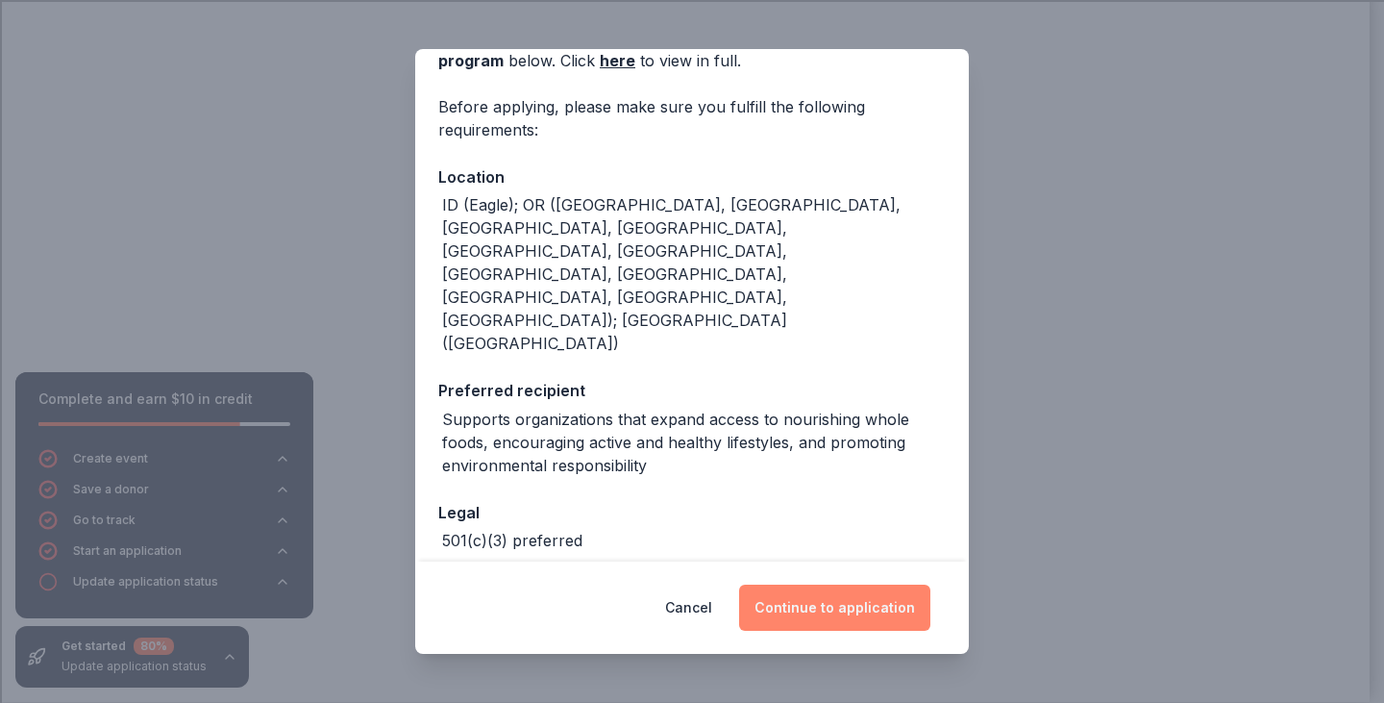
click at [809, 590] on button "Continue to application" at bounding box center [834, 607] width 191 height 46
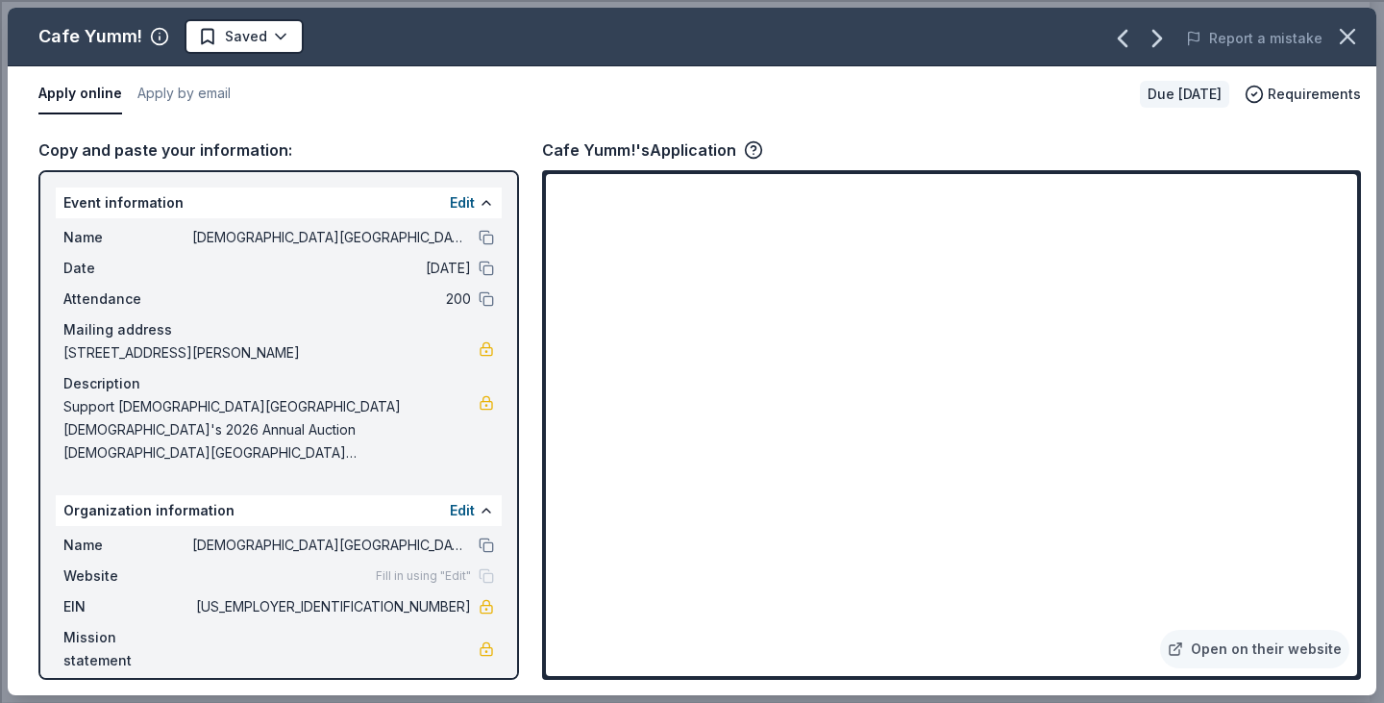
click at [377, 425] on span "Support [DEMOGRAPHIC_DATA][GEOGRAPHIC_DATA][DEMOGRAPHIC_DATA]'s 2026 Annual Auc…" at bounding box center [270, 429] width 415 height 69
click at [1351, 28] on icon "button" at bounding box center [1347, 36] width 27 height 27
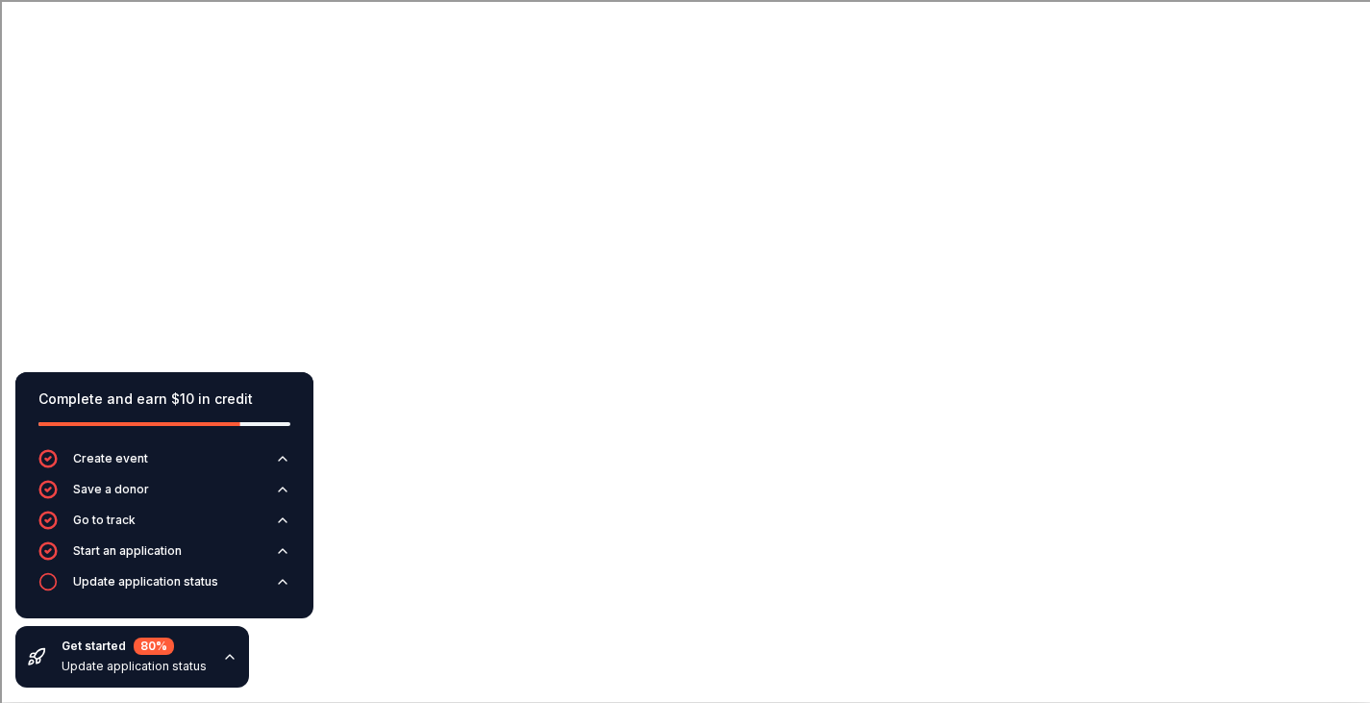
click at [223, 666] on div "Get started 80 % Update application status" at bounding box center [132, 657] width 234 height 62
click at [226, 657] on icon "button" at bounding box center [230, 657] width 8 height 4
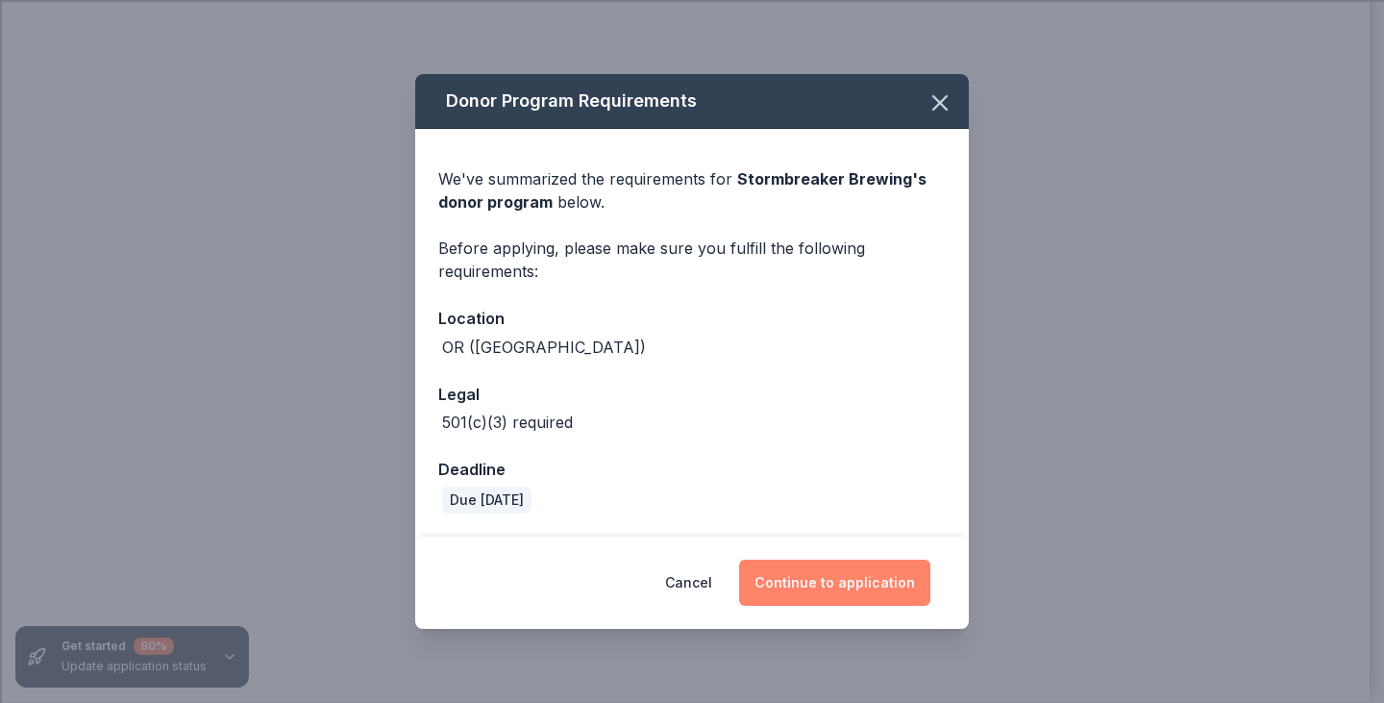
click at [831, 569] on button "Continue to application" at bounding box center [834, 582] width 191 height 46
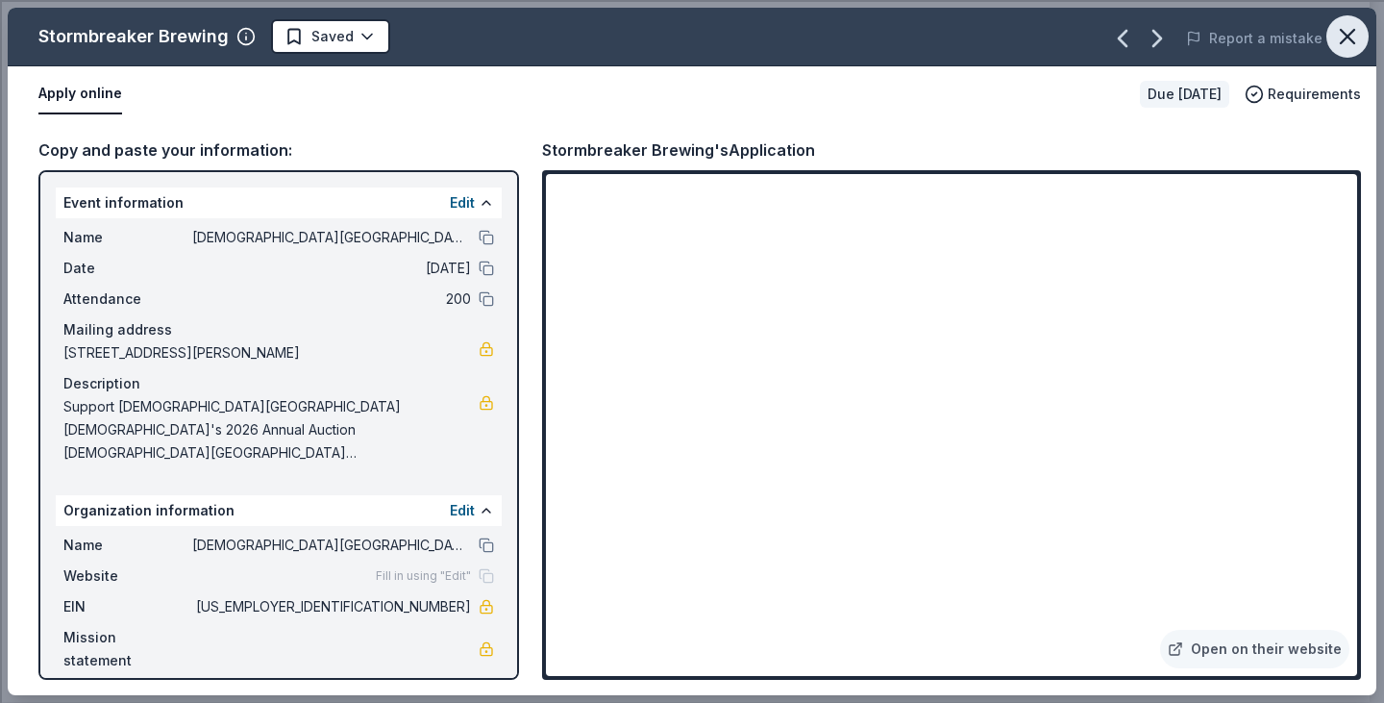
click at [1356, 35] on icon "button" at bounding box center [1347, 36] width 27 height 27
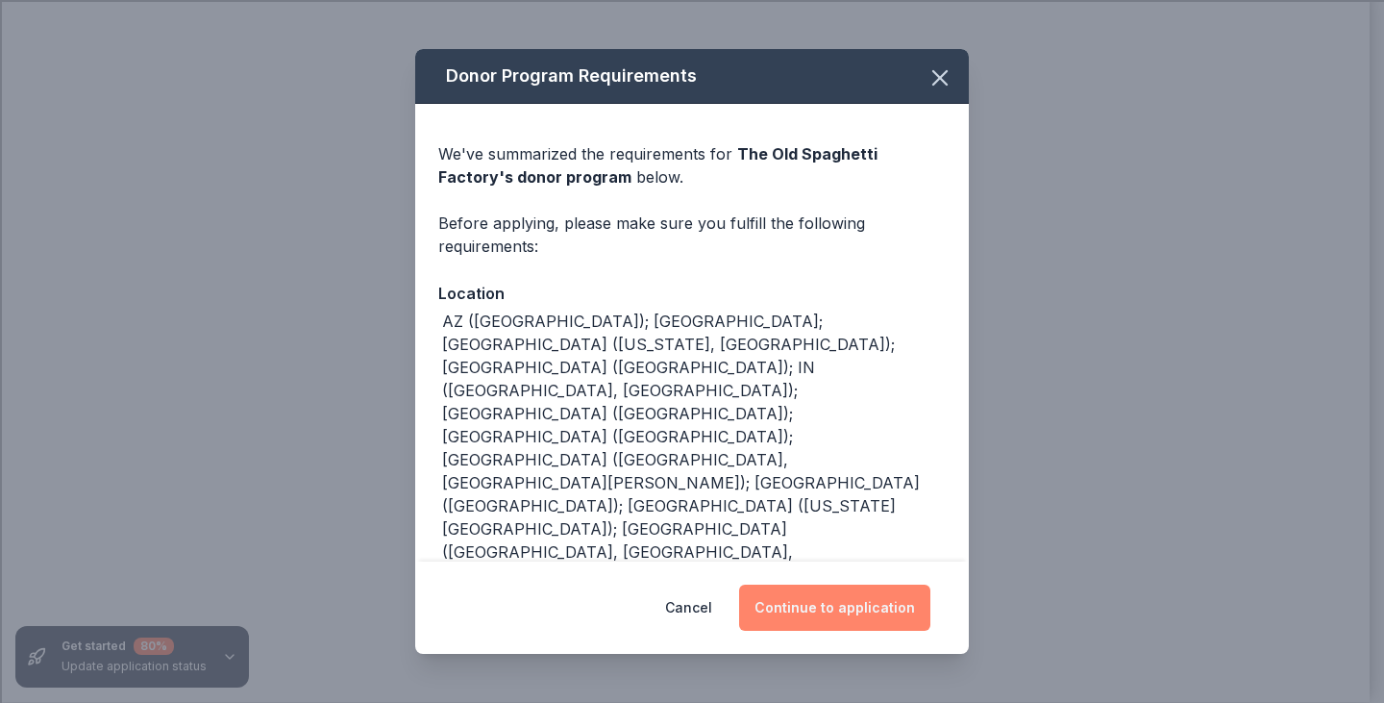
click at [811, 616] on button "Continue to application" at bounding box center [834, 607] width 191 height 46
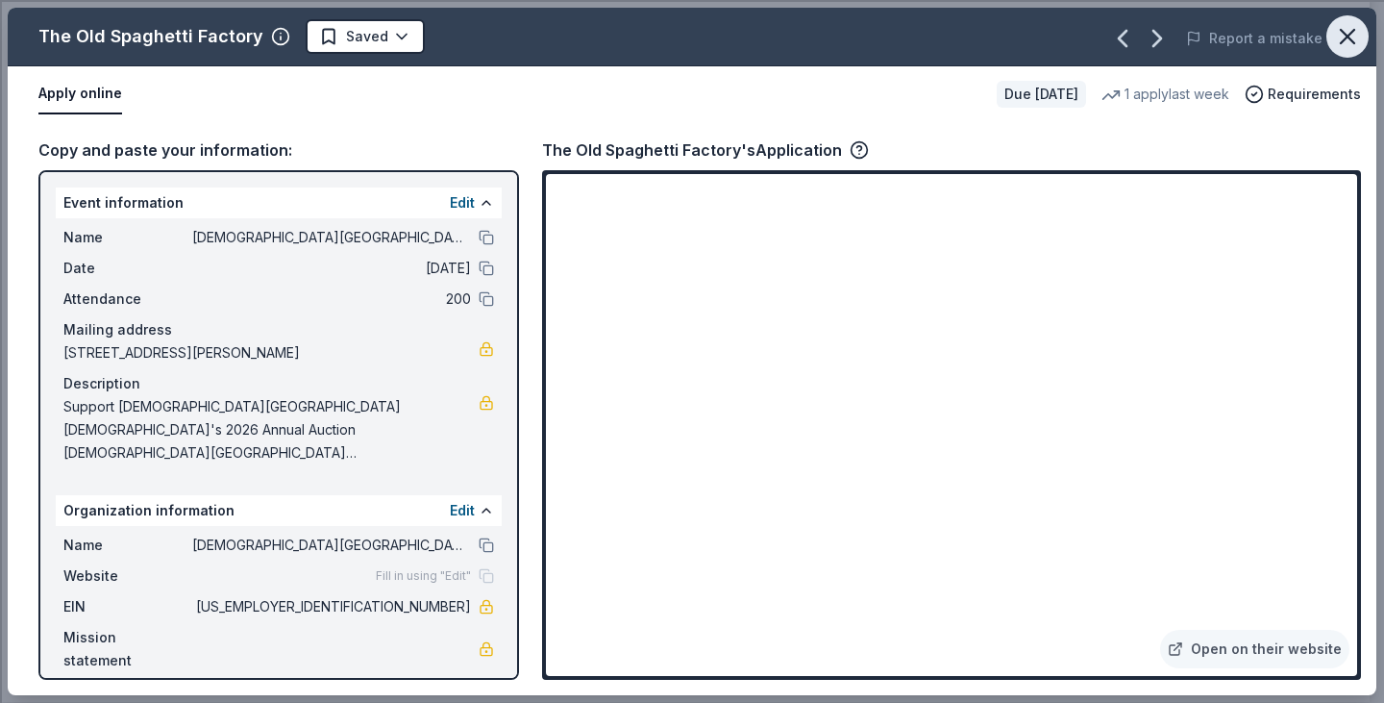
click at [1358, 34] on icon "button" at bounding box center [1347, 36] width 27 height 27
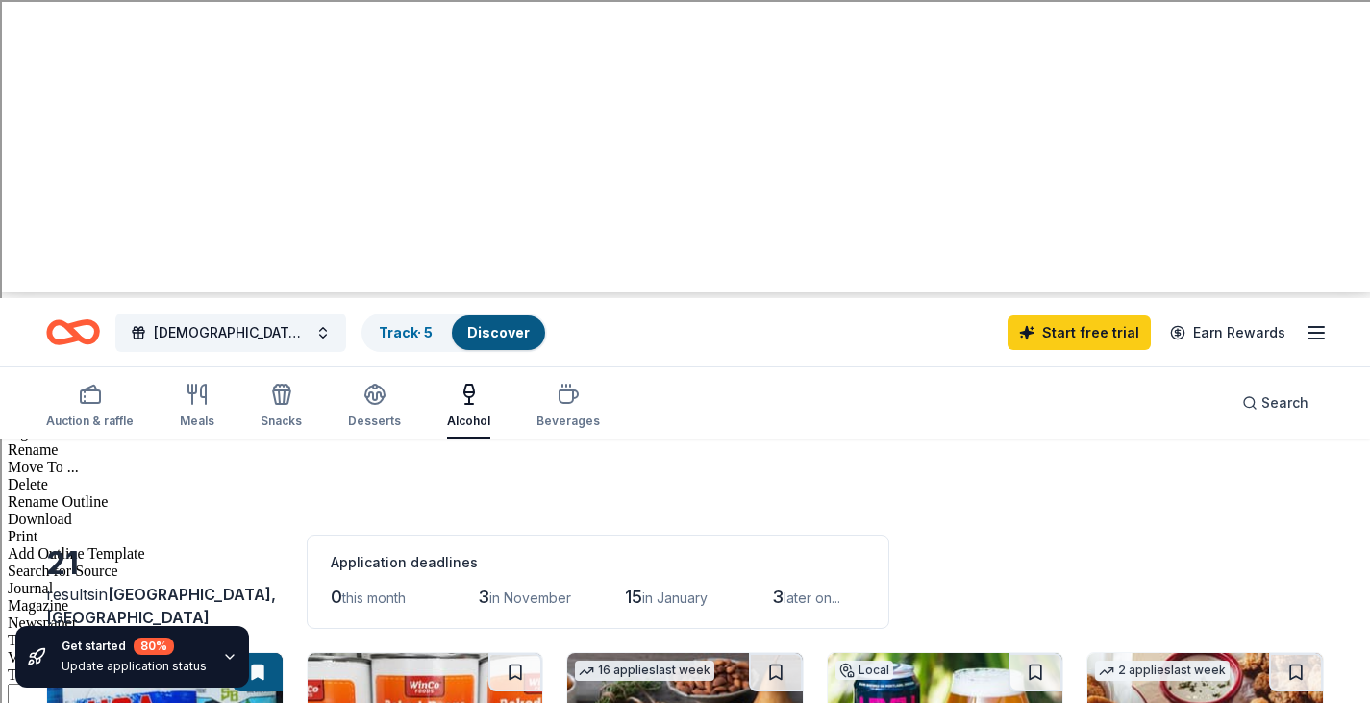
scroll to position [412, 0]
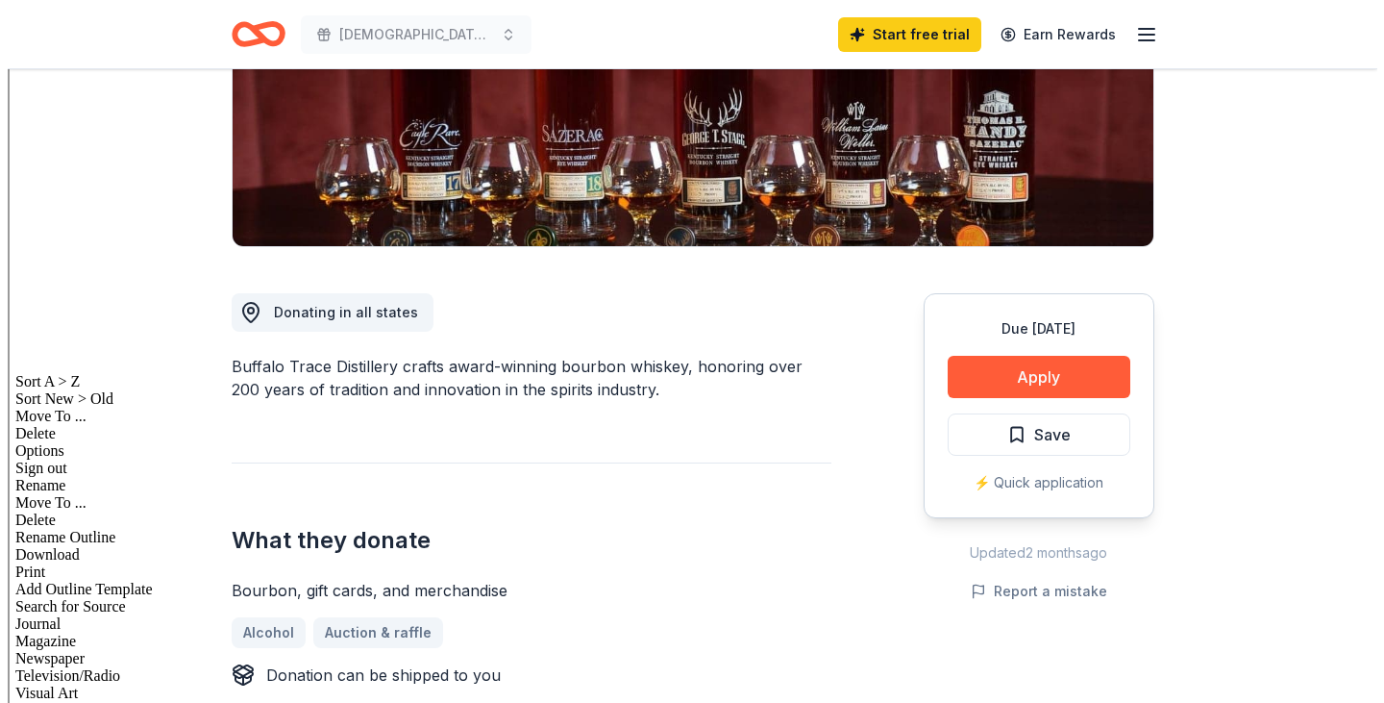
scroll to position [391, 0]
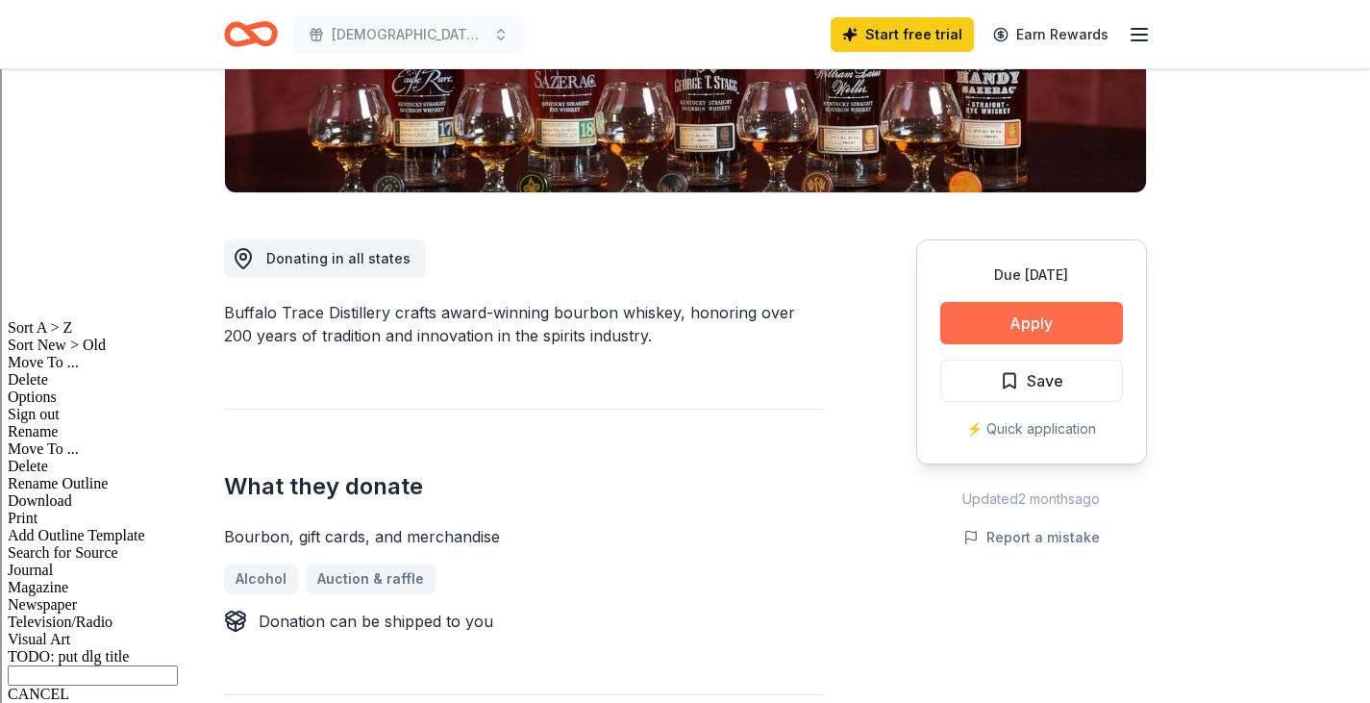
click at [1021, 331] on button "Apply" at bounding box center [1031, 323] width 183 height 42
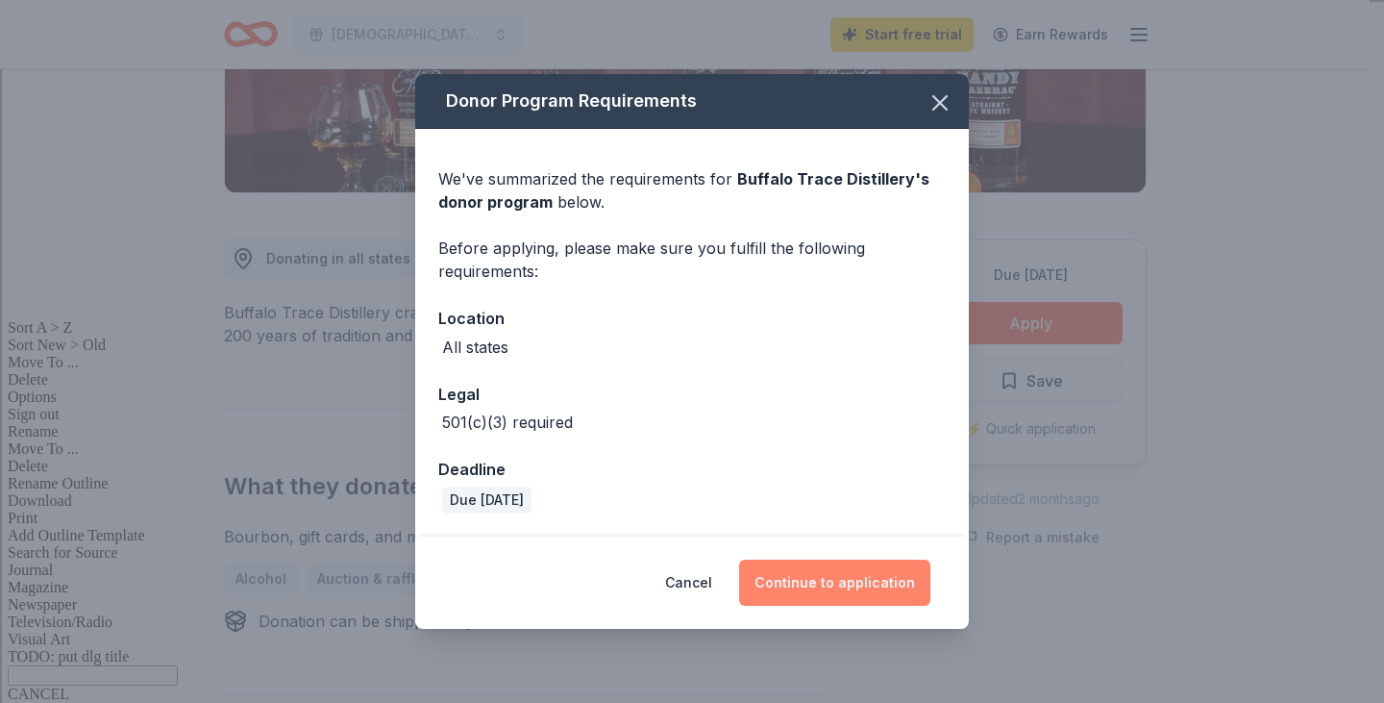
click at [847, 563] on button "Continue to application" at bounding box center [834, 582] width 191 height 46
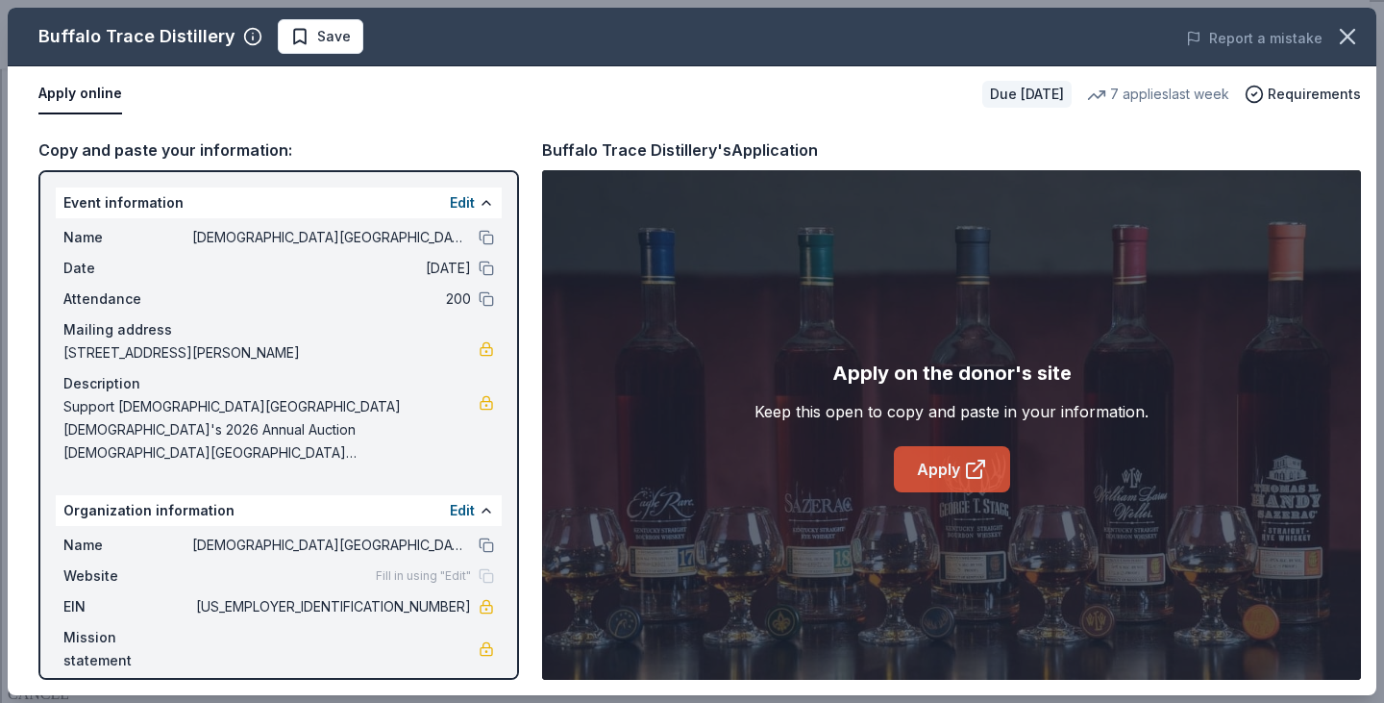
click at [983, 474] on icon at bounding box center [975, 469] width 23 height 23
